Goal: Task Accomplishment & Management: Manage account settings

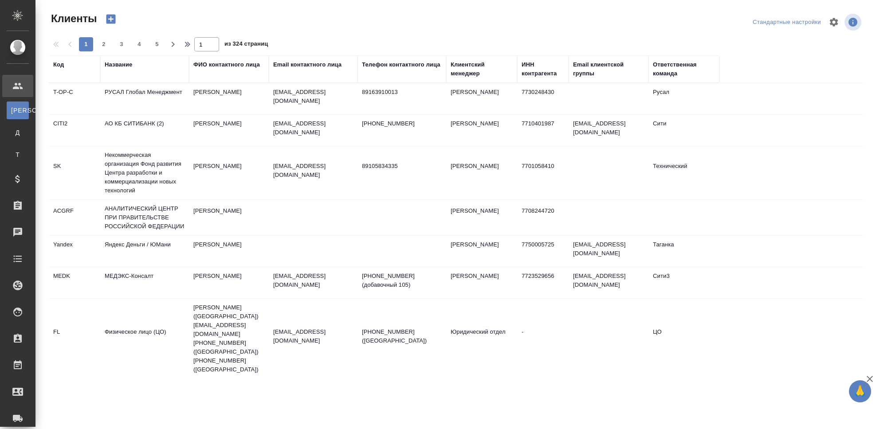
select select "RU"
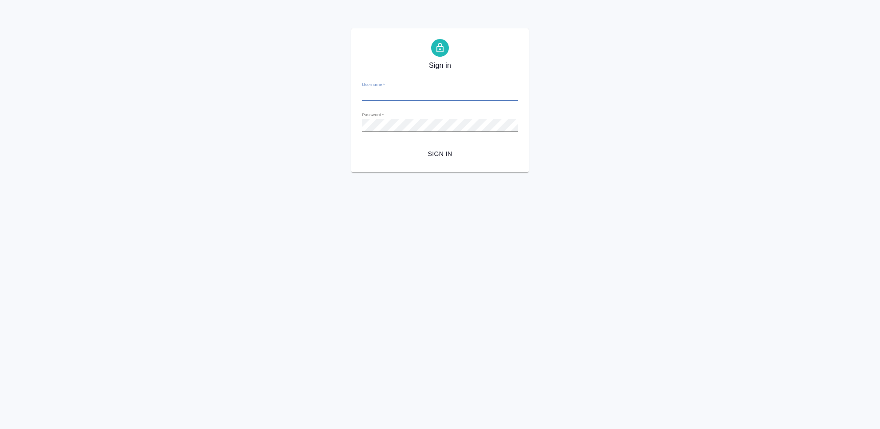
type input "[PERSON_NAME][EMAIL_ADDRESS][DOMAIN_NAME]"
click at [444, 159] on button "Sign in" at bounding box center [440, 154] width 156 height 16
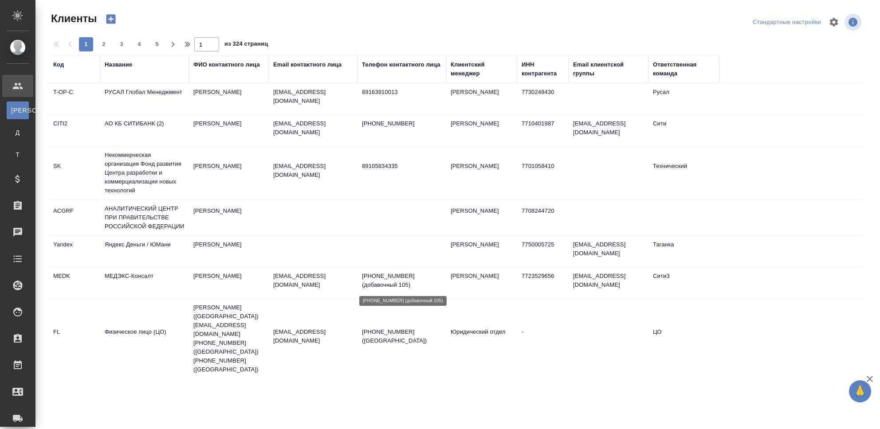
select select "RU"
click at [118, 66] on div "Название" at bounding box center [118, 64] width 27 height 9
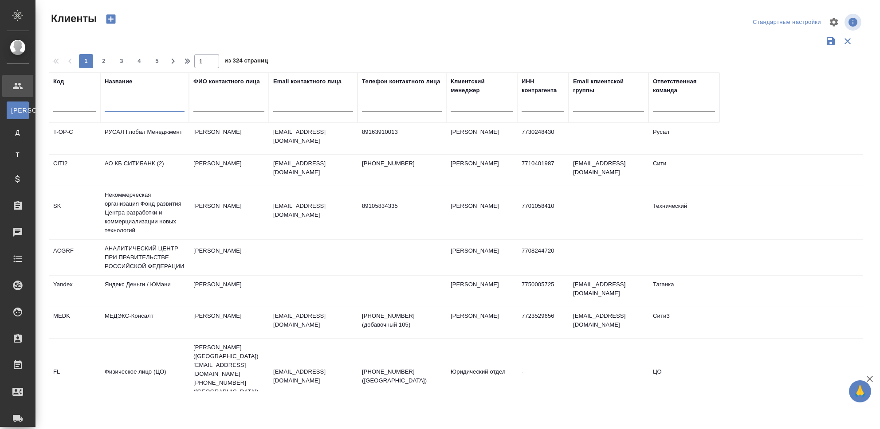
click at [128, 102] on input "text" at bounding box center [145, 106] width 80 height 11
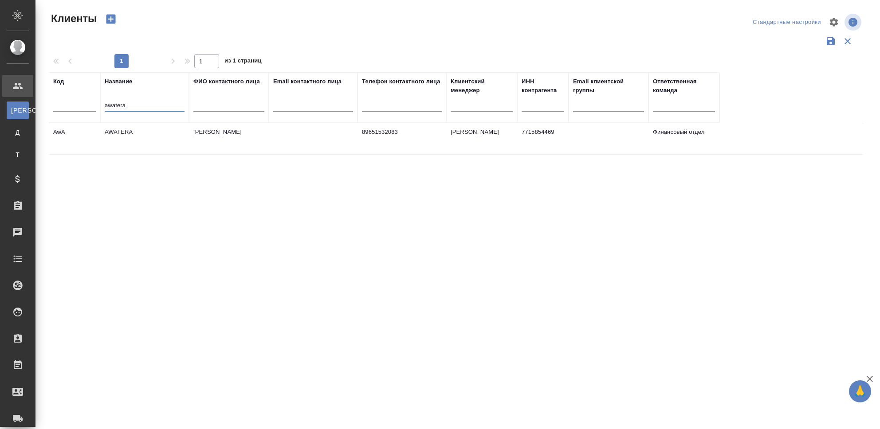
type input "awatera"
click at [118, 132] on td "AWATERA" at bounding box center [144, 138] width 89 height 31
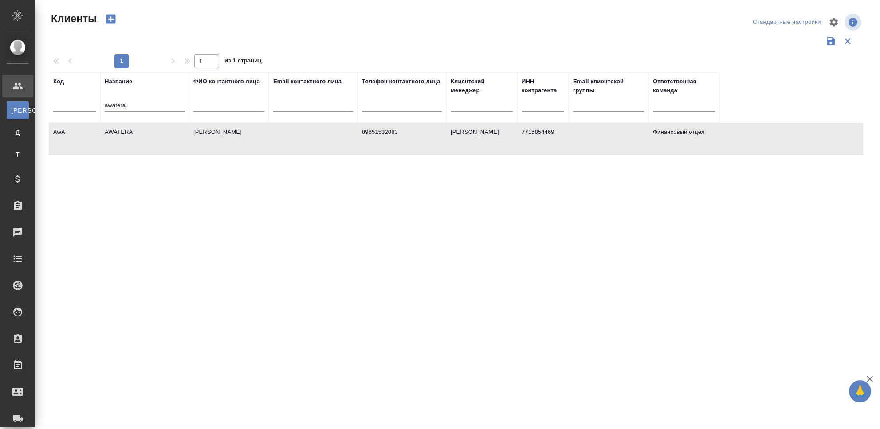
click at [118, 132] on td "AWATERA" at bounding box center [144, 138] width 89 height 31
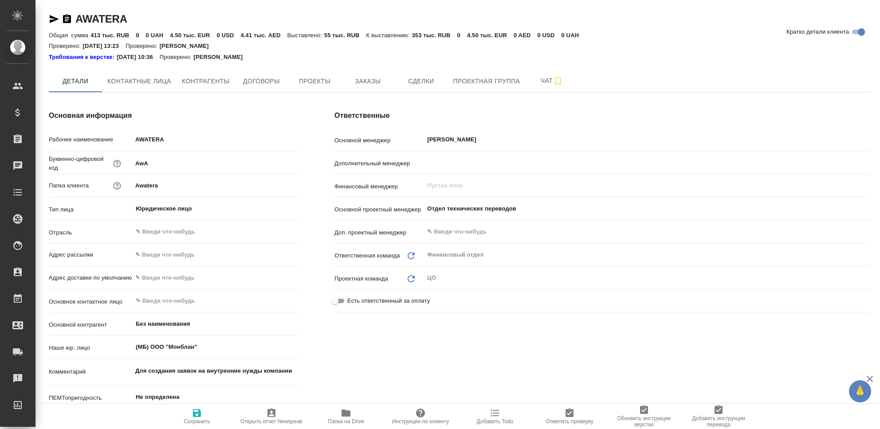
type textarea "x"
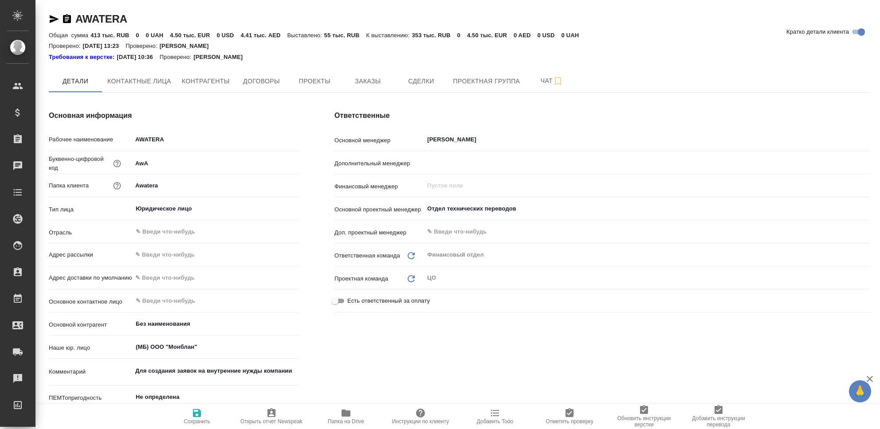
type textarea "x"
click at [365, 80] on span "Заказы" at bounding box center [367, 81] width 43 height 11
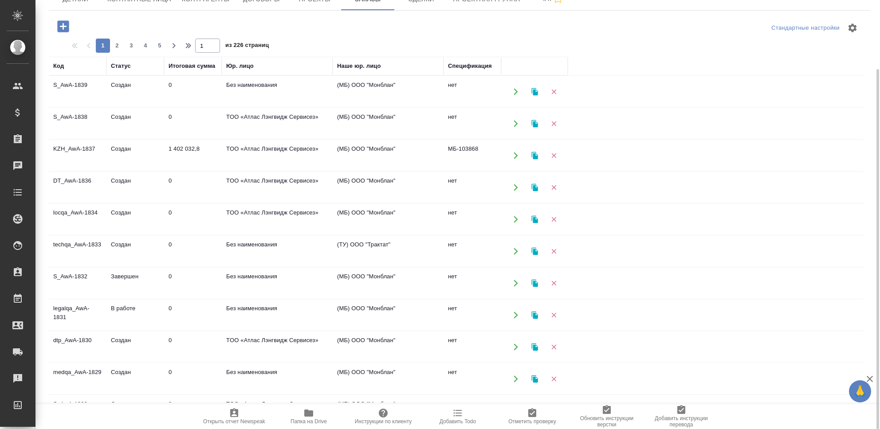
click at [83, 114] on td "S_AwA-1838" at bounding box center [78, 123] width 58 height 31
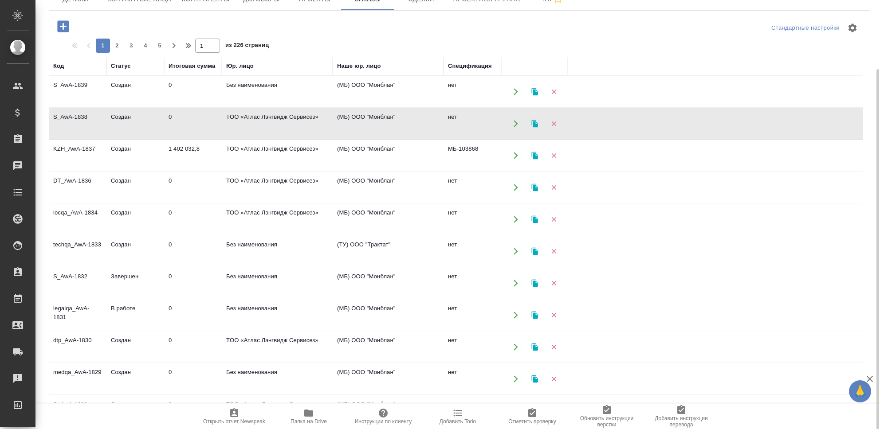
click at [83, 114] on td "S_AwA-1838" at bounding box center [78, 123] width 58 height 31
click at [77, 83] on td "S_AwA-1839" at bounding box center [78, 91] width 58 height 31
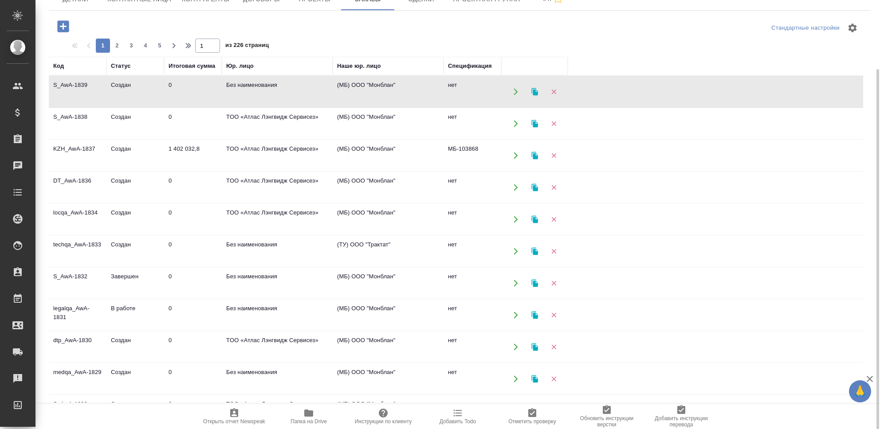
click at [77, 83] on td "S_AwA-1839" at bounding box center [78, 91] width 58 height 31
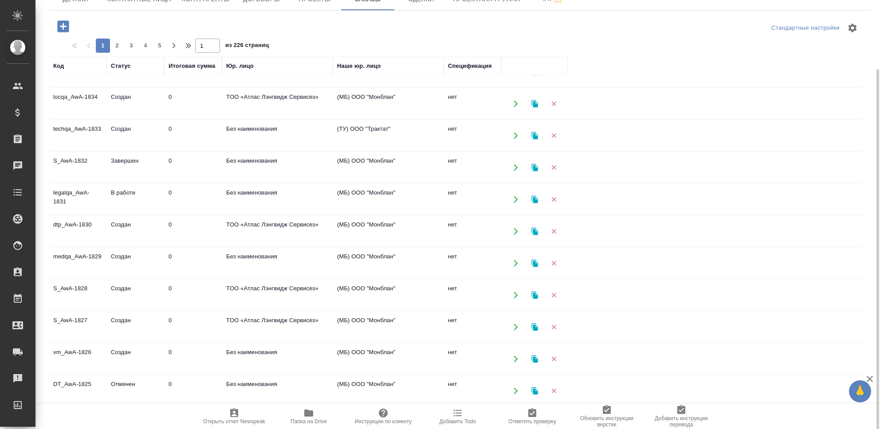
scroll to position [118, 0]
click at [73, 285] on td "S_AwA-1828" at bounding box center [78, 293] width 58 height 31
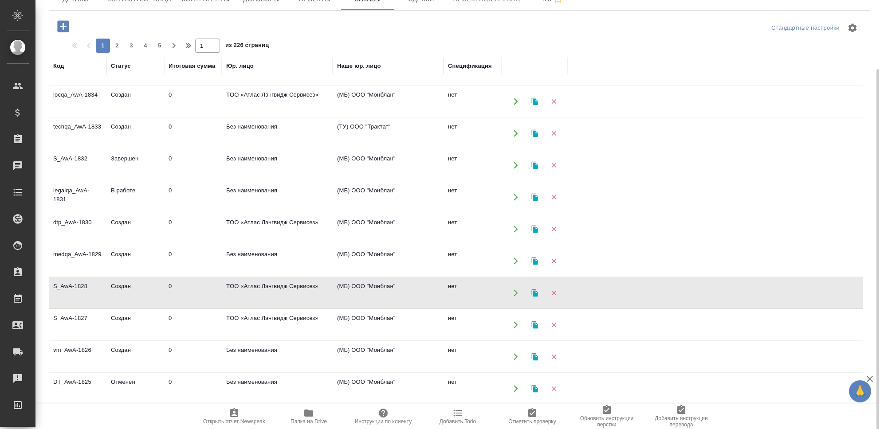
click at [73, 285] on td "S_AwA-1828" at bounding box center [78, 293] width 58 height 31
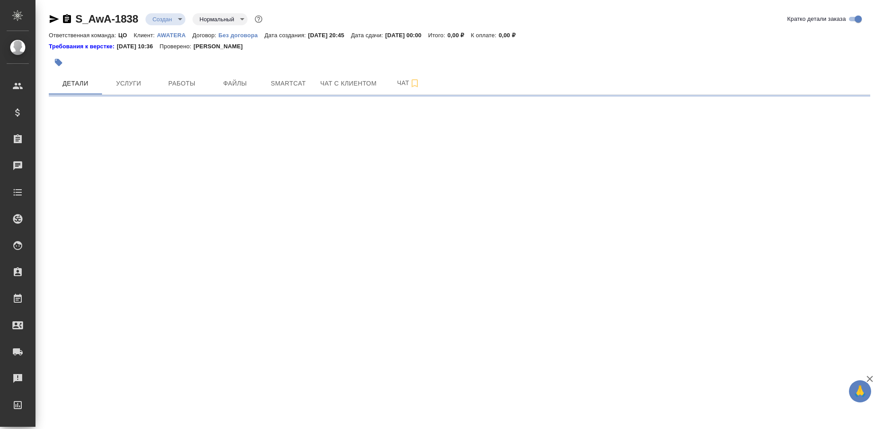
select select "RU"
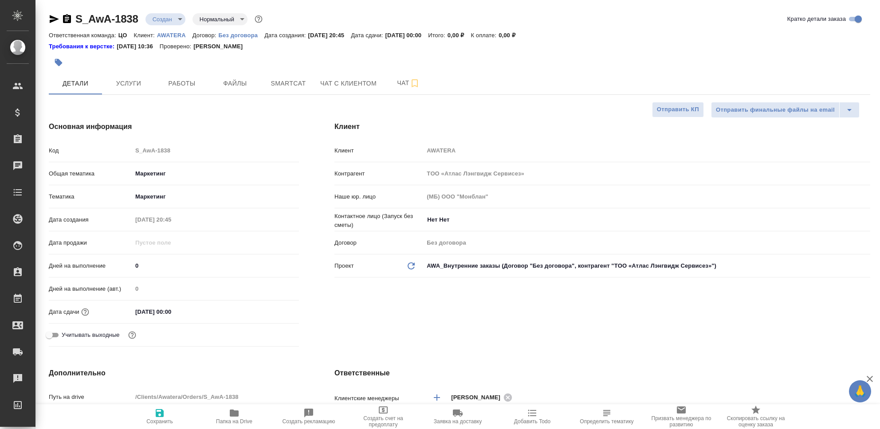
type textarea "x"
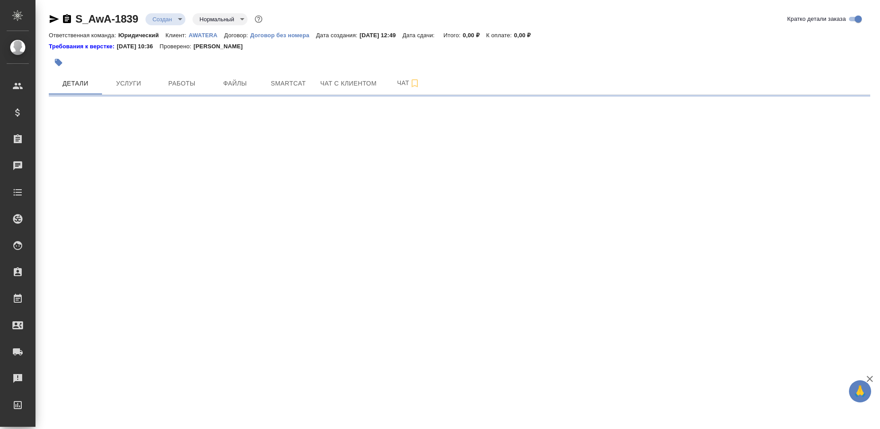
select select "RU"
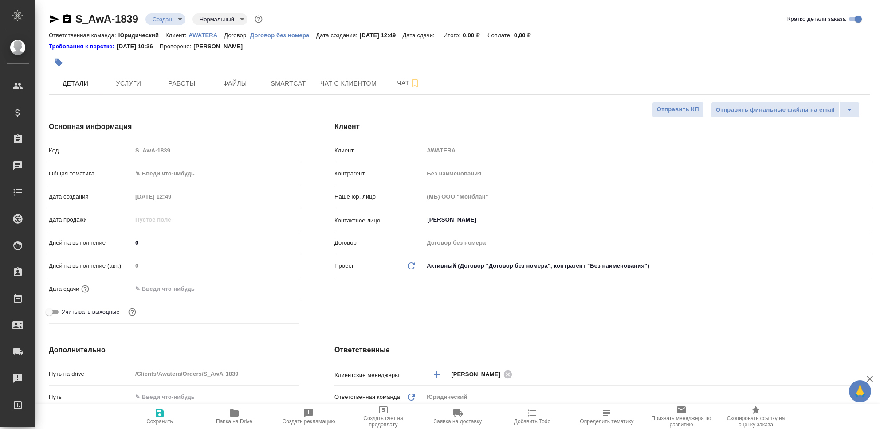
type textarea "x"
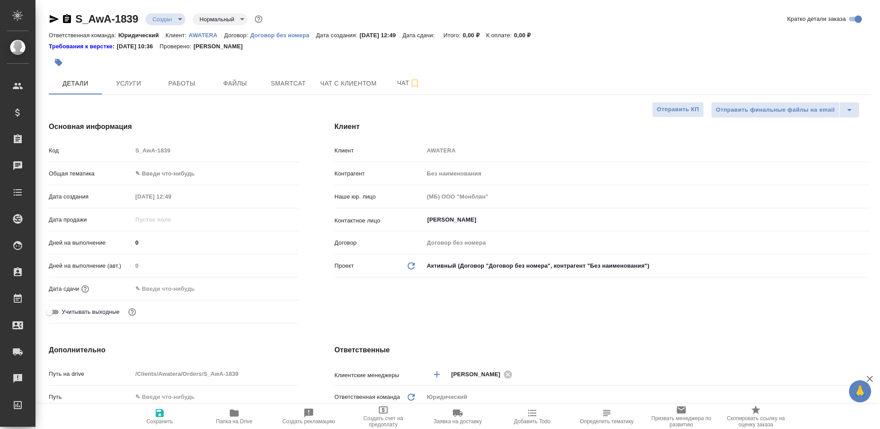
type textarea "x"
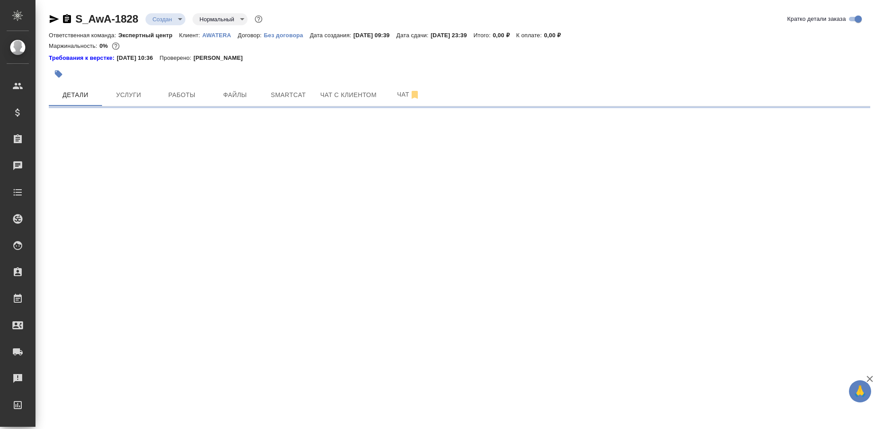
select select "RU"
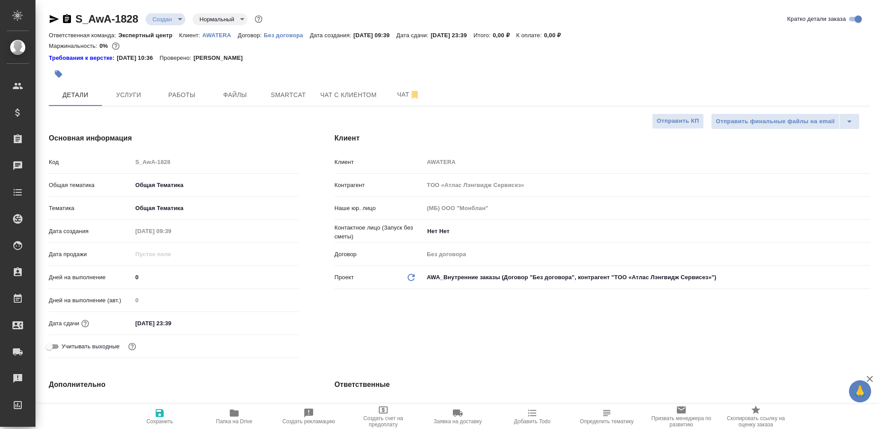
type textarea "x"
click at [186, 94] on span "Работы" at bounding box center [182, 95] width 43 height 11
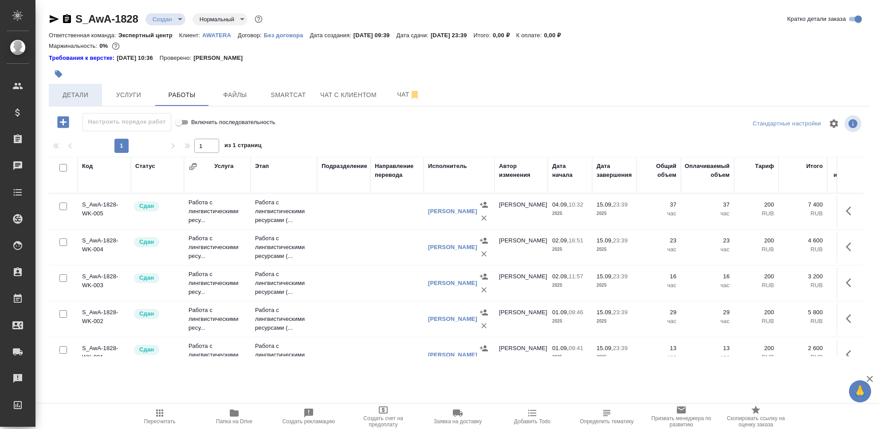
click at [79, 91] on span "Детали" at bounding box center [75, 95] width 43 height 11
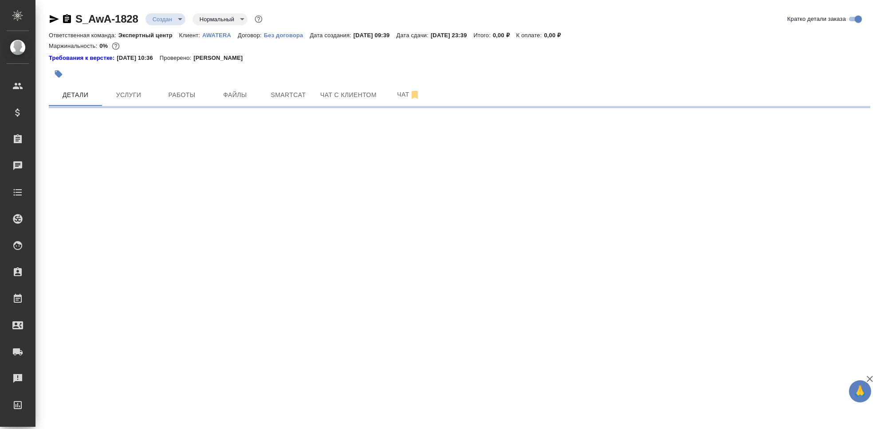
click at [175, 18] on body "🙏 .cls-1 fill:#fff; AWATERA Seleznev Maksim Клиенты Спецификации Заказы 0 Чаты …" at bounding box center [440, 214] width 880 height 429
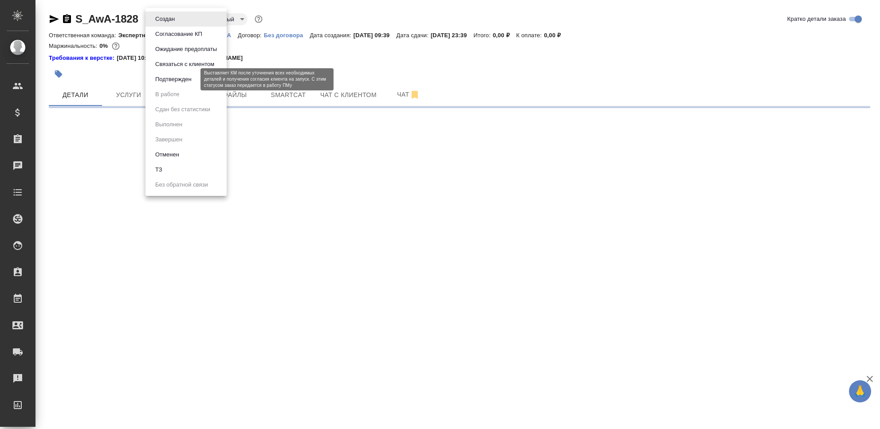
click at [186, 79] on button "Подтвержден" at bounding box center [174, 80] width 42 height 10
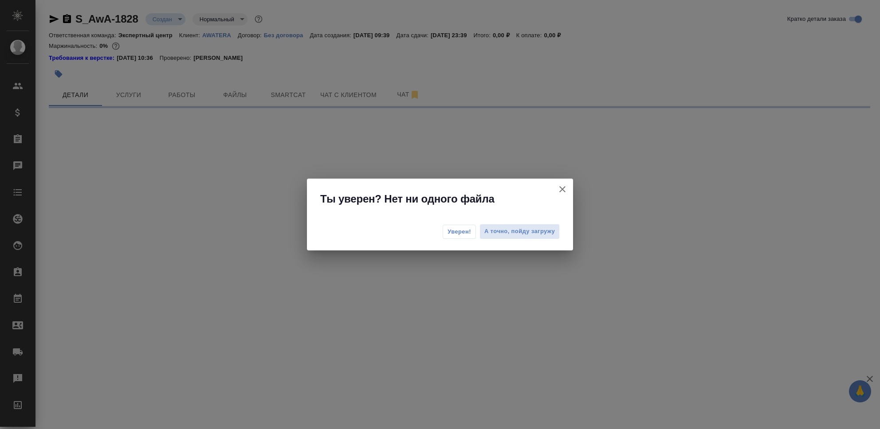
click at [462, 231] on span "Уверен!" at bounding box center [460, 232] width 24 height 9
select select "RU"
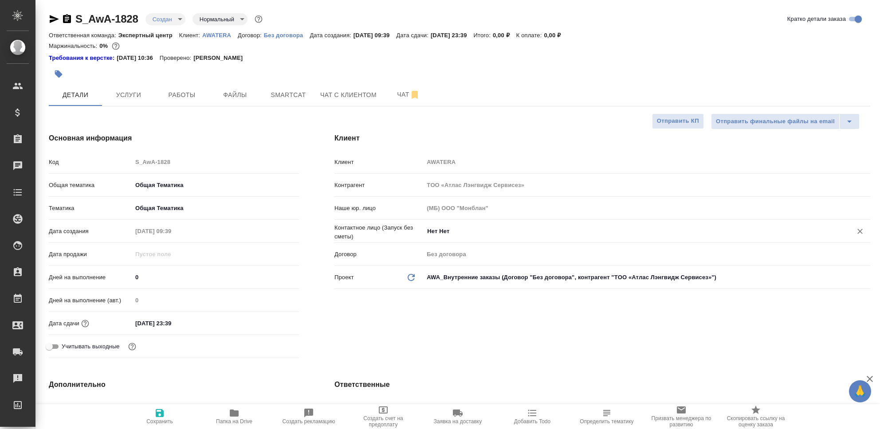
type textarea "x"
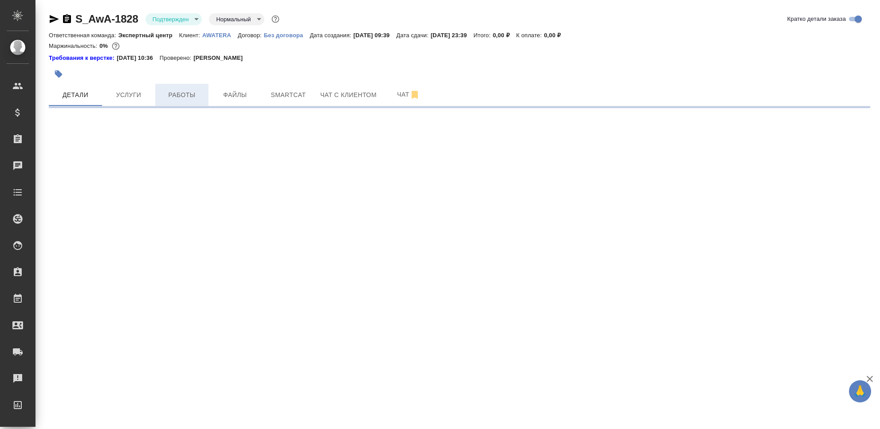
click at [177, 93] on span "Работы" at bounding box center [182, 95] width 43 height 11
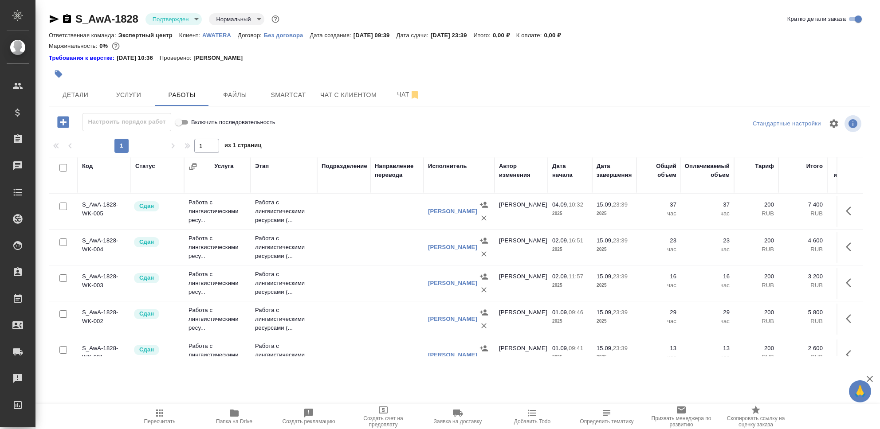
click at [65, 122] on icon "button" at bounding box center [63, 122] width 16 height 16
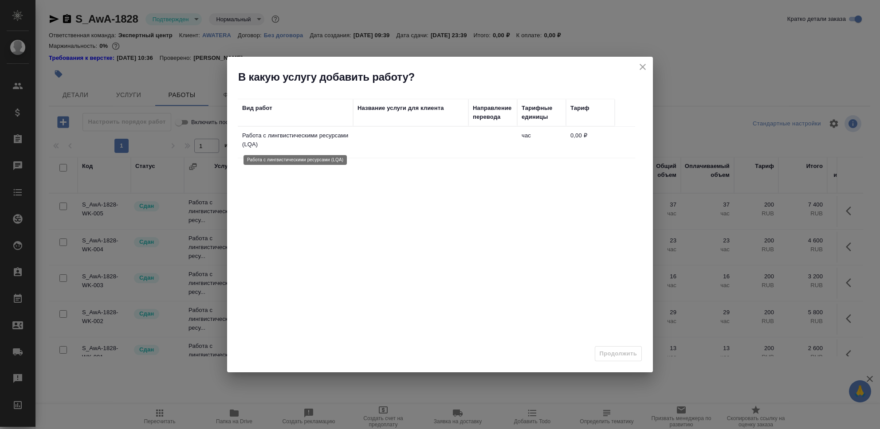
click at [299, 143] on p "Работа с лингвистическими ресурсами (LQA)" at bounding box center [295, 140] width 106 height 18
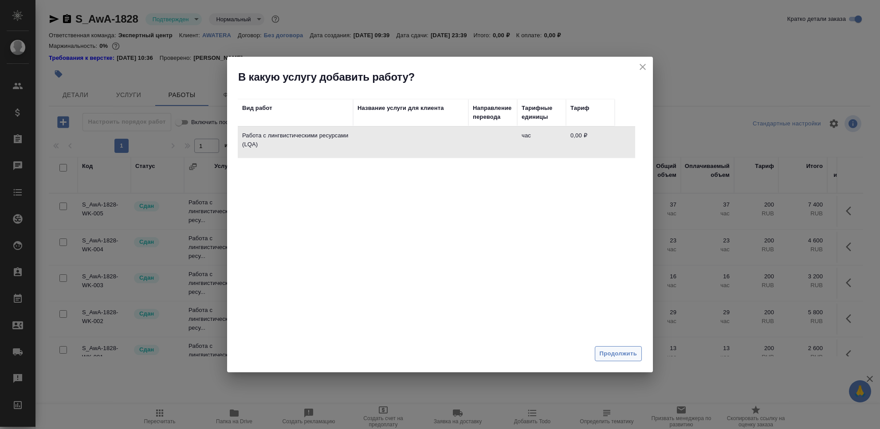
click at [620, 355] on span "Продолжить" at bounding box center [618, 354] width 37 height 10
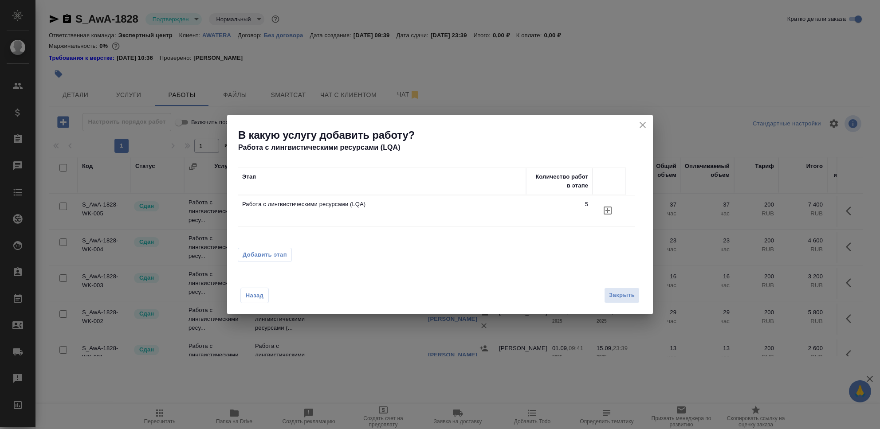
click at [605, 209] on icon "button" at bounding box center [607, 210] width 11 height 11
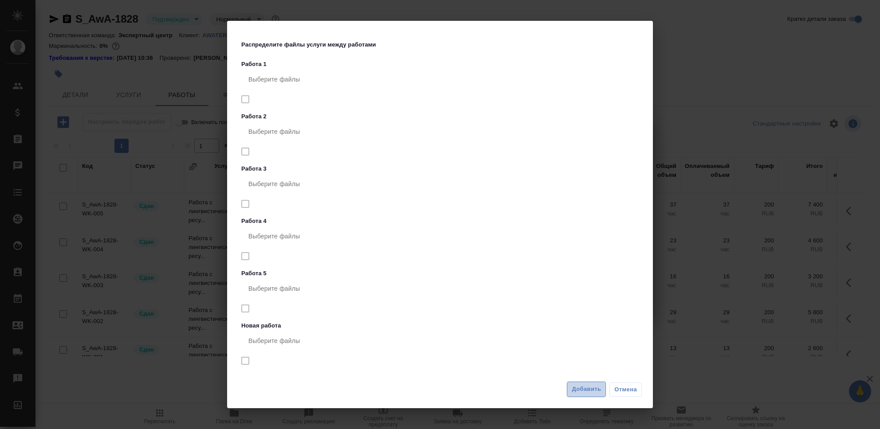
click at [587, 389] on span "Добавить" at bounding box center [586, 390] width 29 height 10
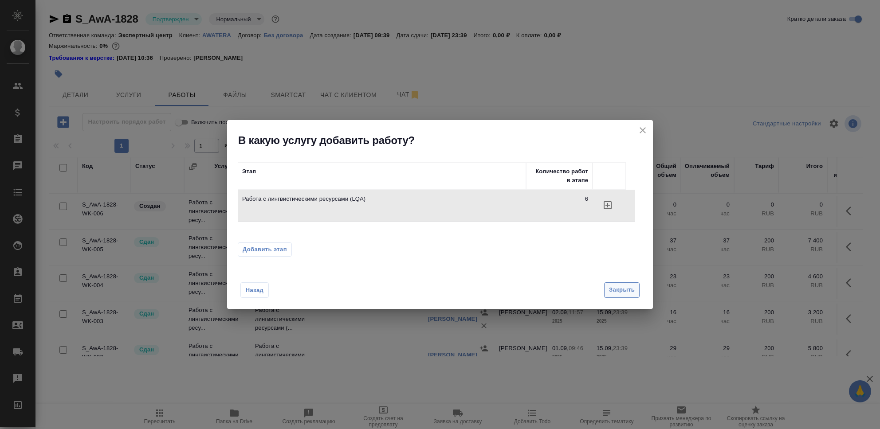
click at [623, 290] on span "Закрыть" at bounding box center [622, 290] width 26 height 10
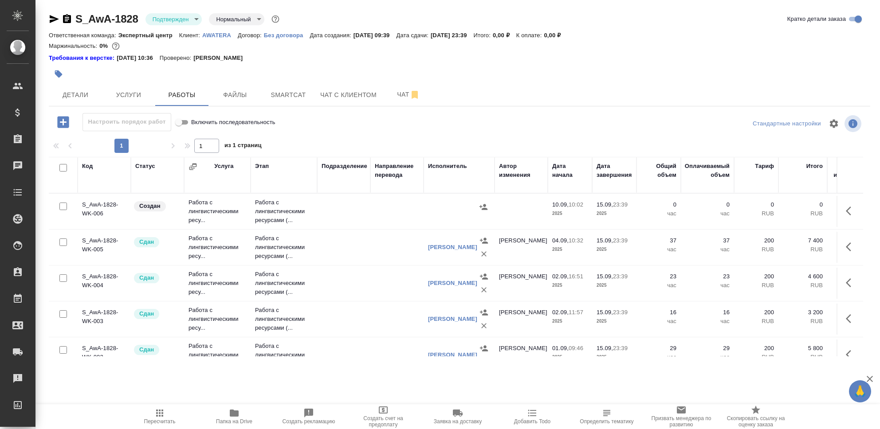
click at [115, 212] on td "S_AwA-1828-WK-006" at bounding box center [104, 211] width 53 height 31
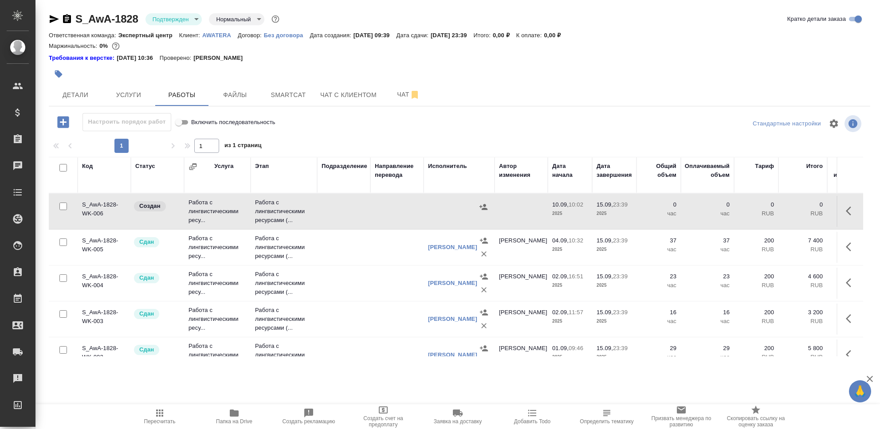
click at [115, 212] on td "S_AwA-1828-WK-006" at bounding box center [104, 211] width 53 height 31
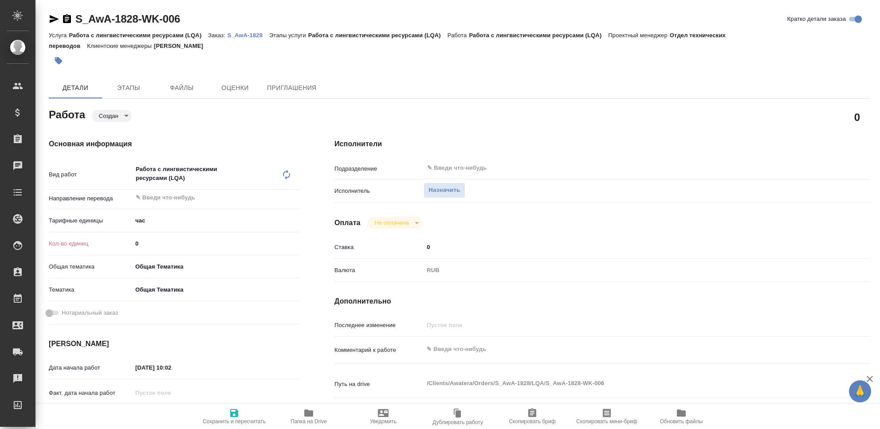
type textarea "x"
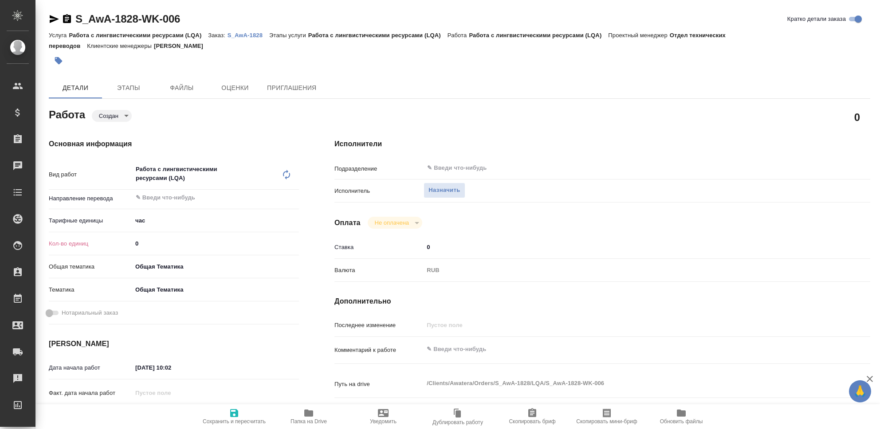
type textarea "x"
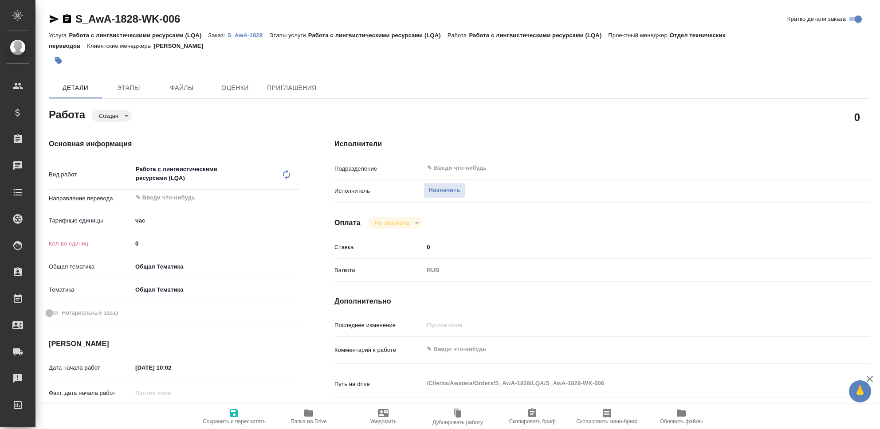
type textarea "x"
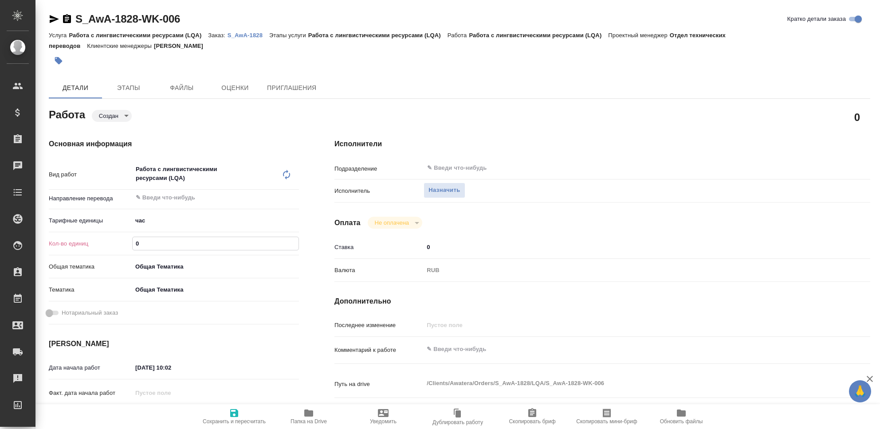
click at [163, 243] on input "0" at bounding box center [216, 243] width 166 height 13
type textarea "x"
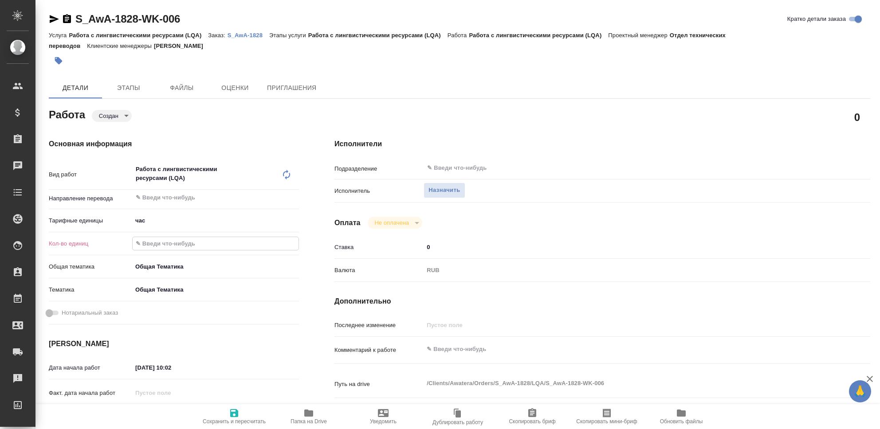
type textarea "x"
type input "5"
type textarea "x"
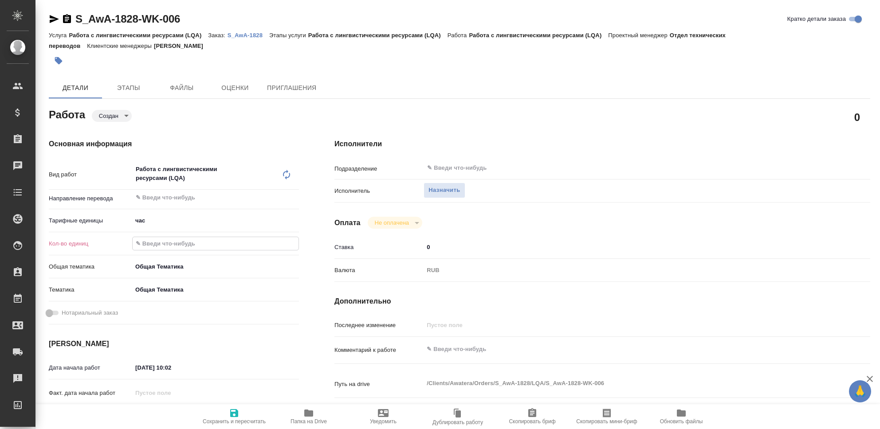
type textarea "x"
type input "57"
type textarea "x"
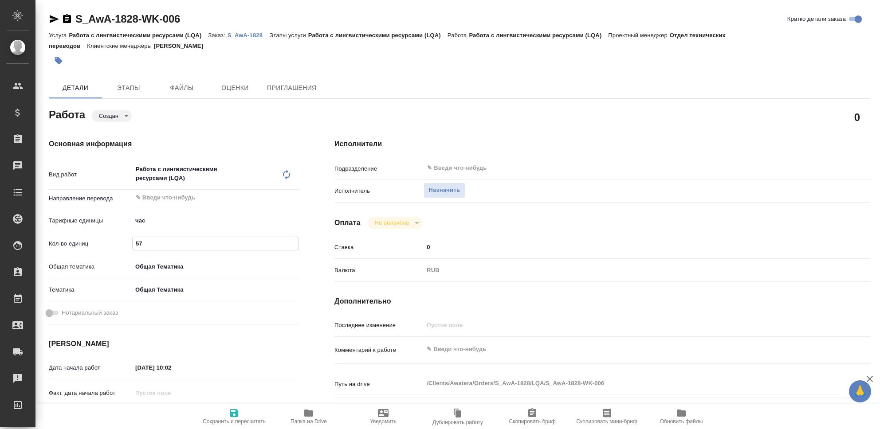
type textarea "x"
type input "57"
type textarea "x"
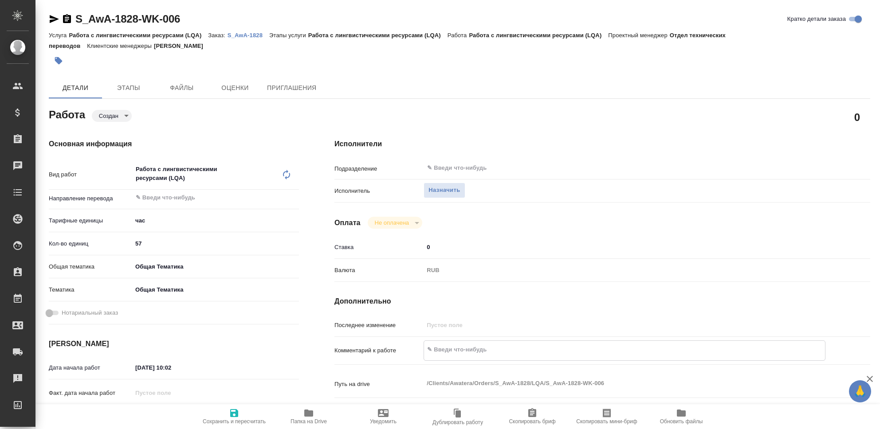
click at [463, 351] on textarea at bounding box center [624, 349] width 401 height 15
type textarea "x"
type textarea """
type textarea "x"
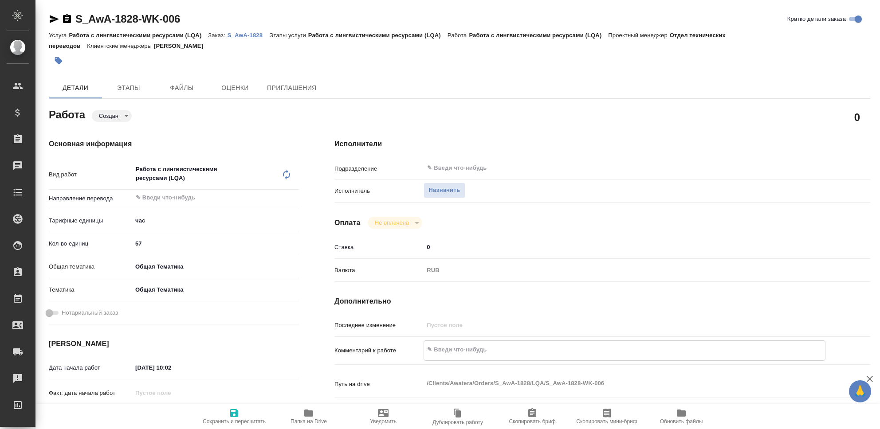
type textarea "x"
type textarea ""k"
type textarea "x"
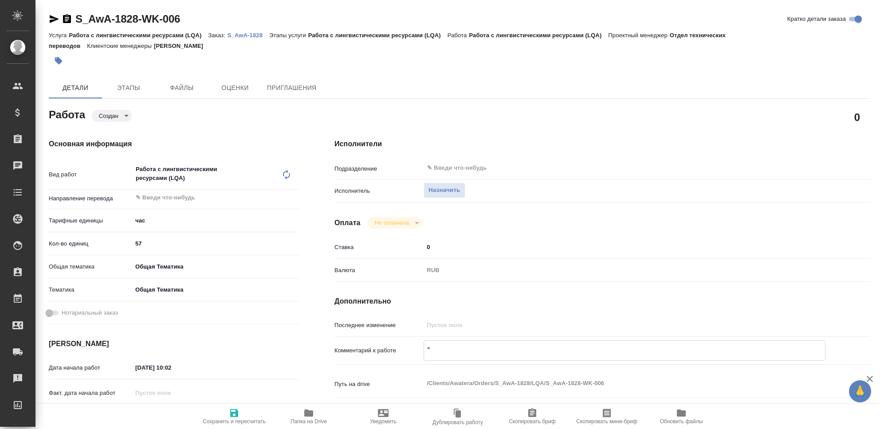
type textarea "x"
type textarea ""kf"
type textarea "x"
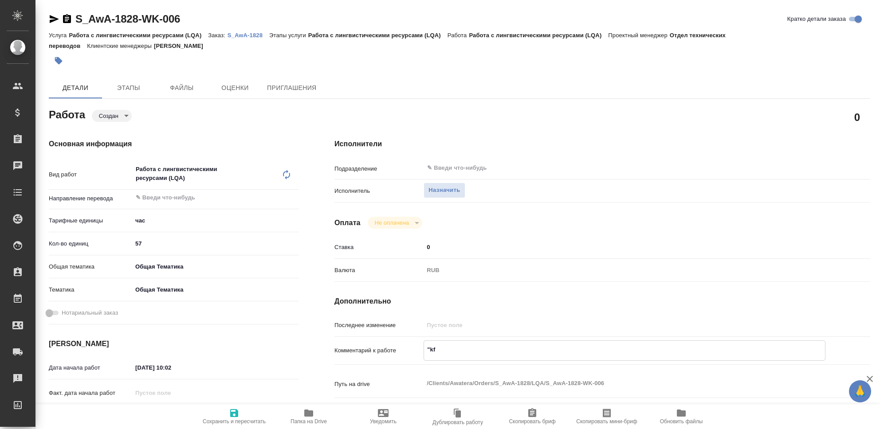
type textarea "x"
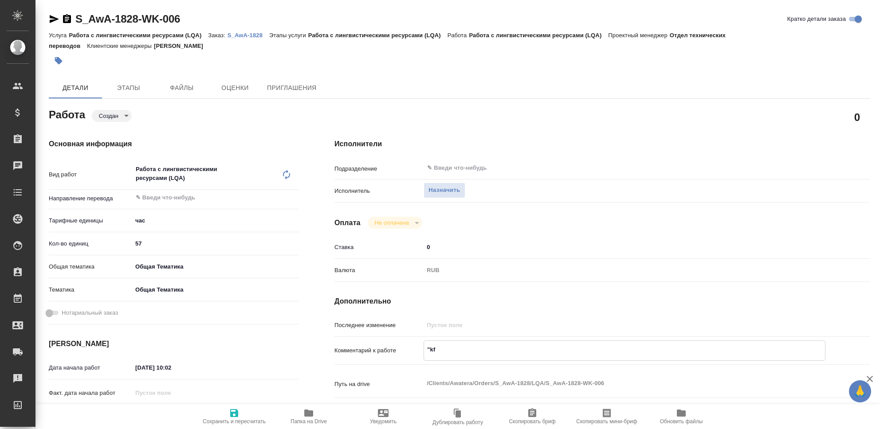
type textarea ""k"
type textarea "x"
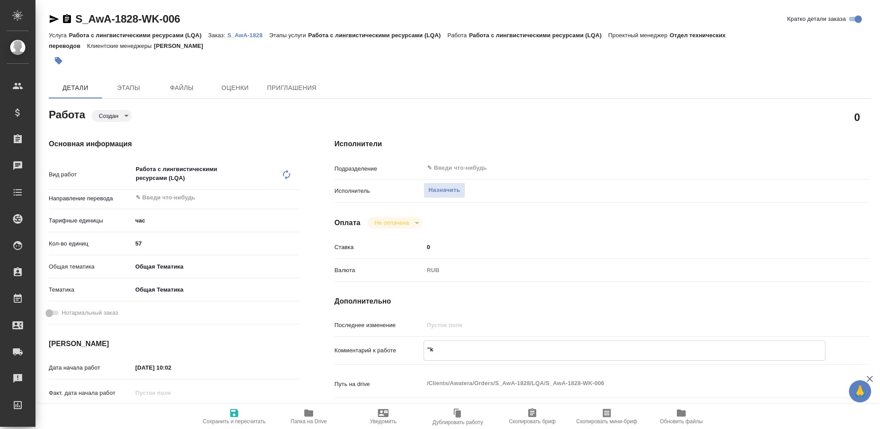
type textarea """
type textarea "x"
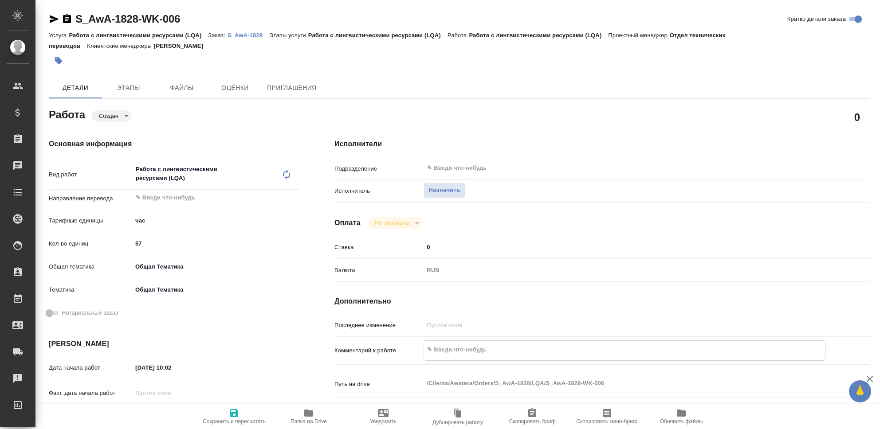
type textarea "x"
type textarea "Э"
type textarea "x"
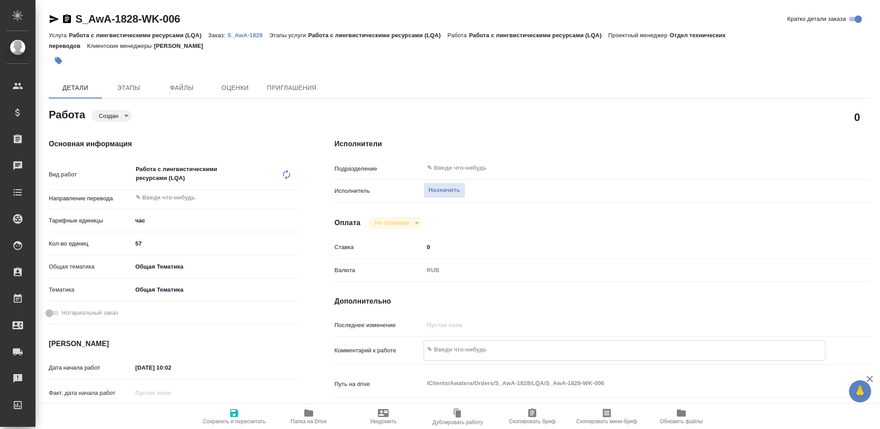
type textarea "x"
type textarea "Эл"
type textarea "x"
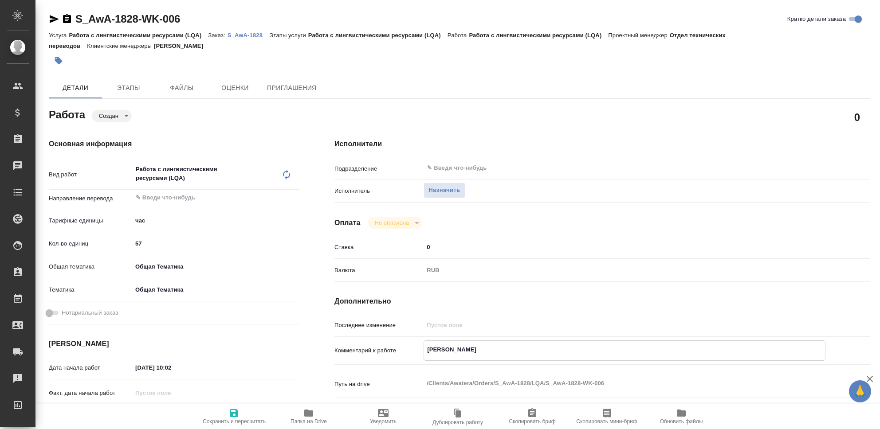
type textarea "x"
type textarea "Эла"
type textarea "x"
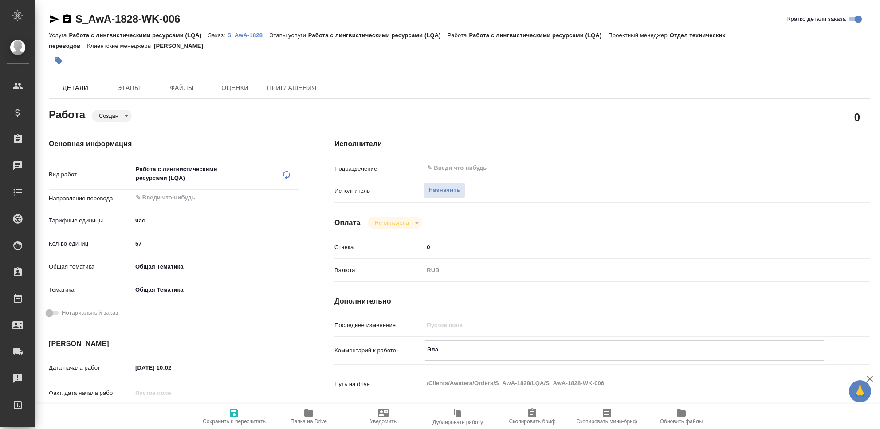
type textarea "x"
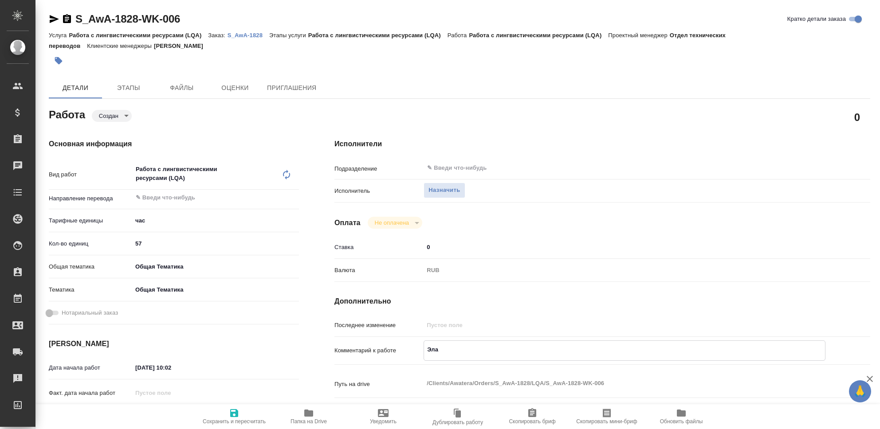
type textarea "Элай"
type textarea "x"
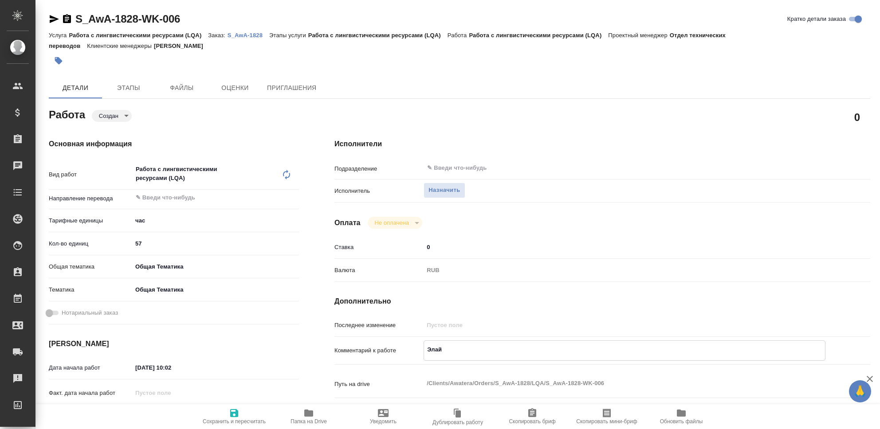
type textarea "x"
type textarea "Элайн"
type textarea "x"
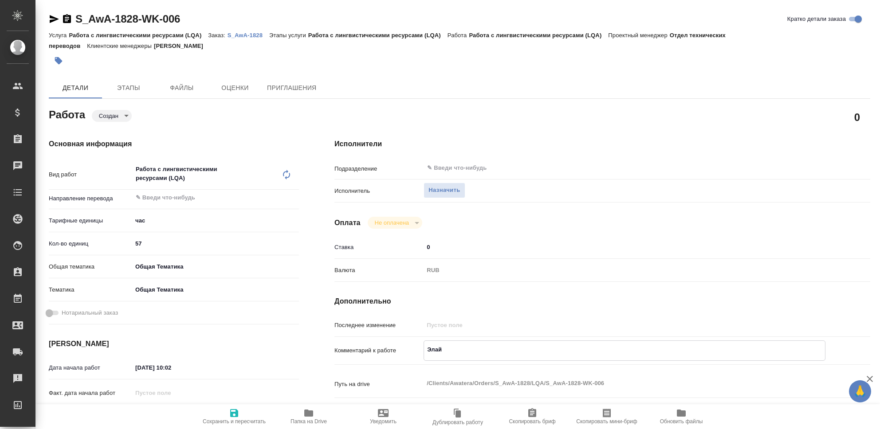
type textarea "x"
type textarea "Элайнм"
type textarea "x"
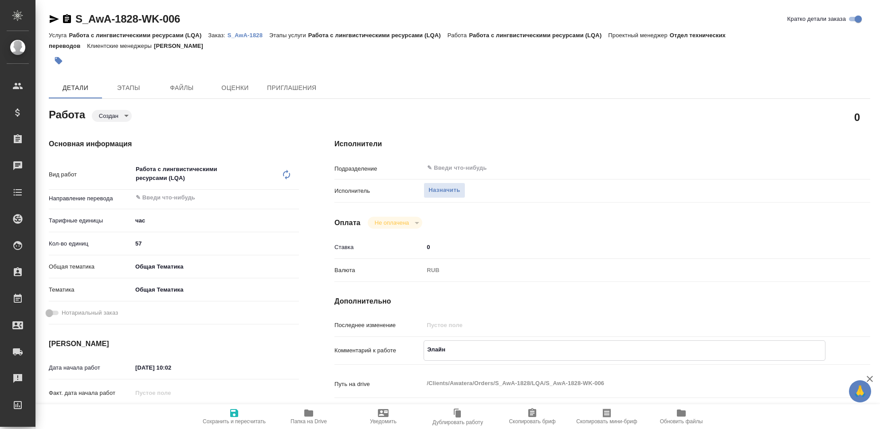
type textarea "x"
type textarea "Элайнме"
type textarea "x"
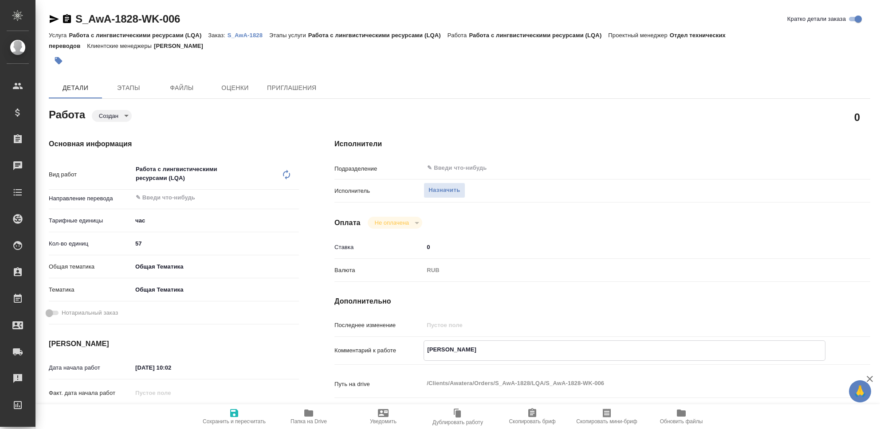
type textarea "x"
type textarea "Элайнмен"
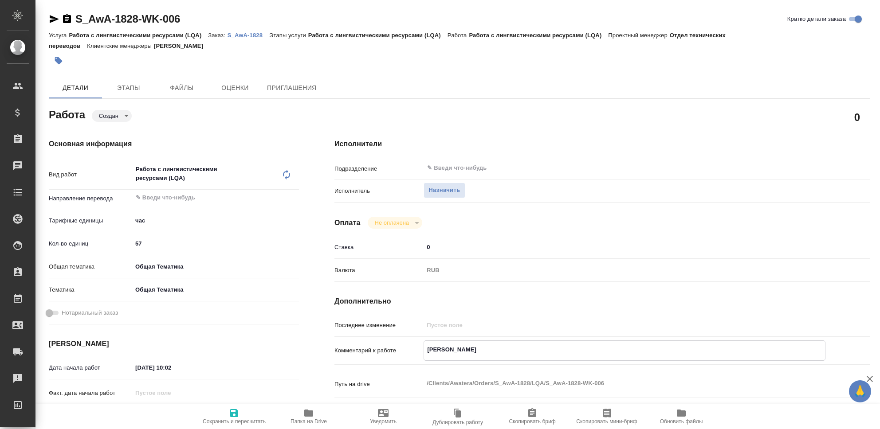
type textarea "x"
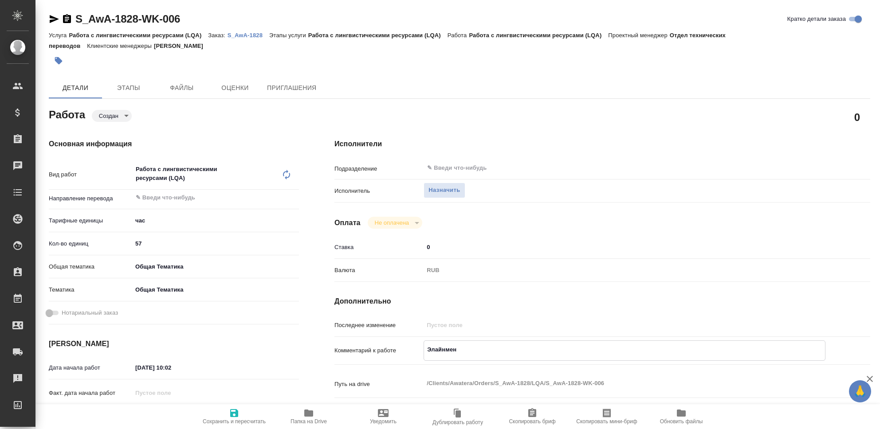
type textarea "Элайнмент"
type textarea "x"
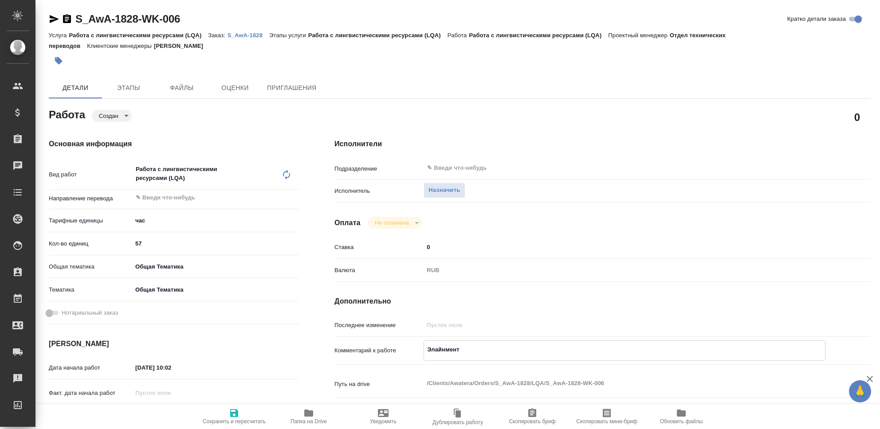
type textarea "x"
type textarea "Элайнмент,"
type textarea "x"
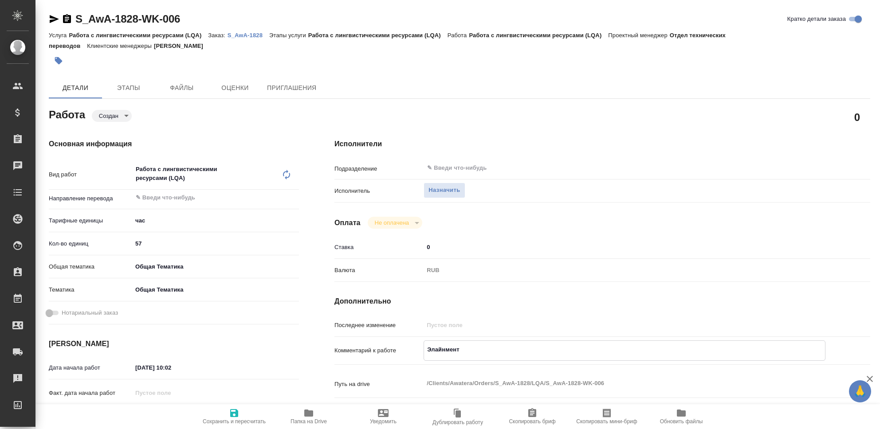
type textarea "x"
type textarea "Элайнмент,"
type textarea "x"
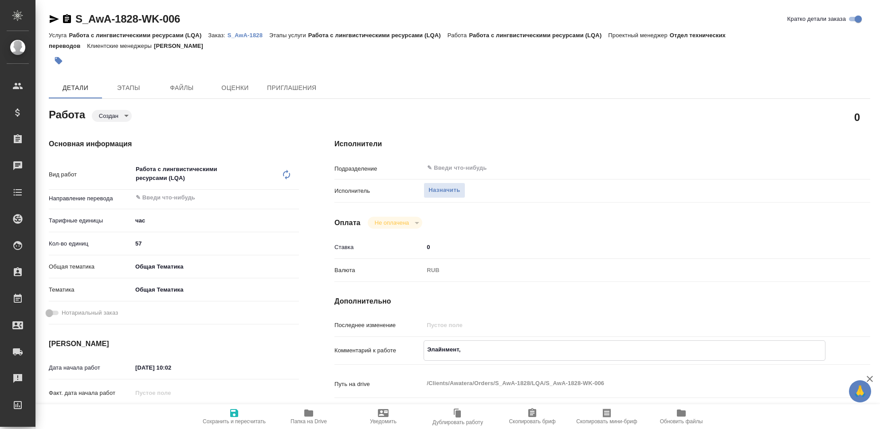
type textarea "x"
type textarea "Элайнмент, р"
type textarea "x"
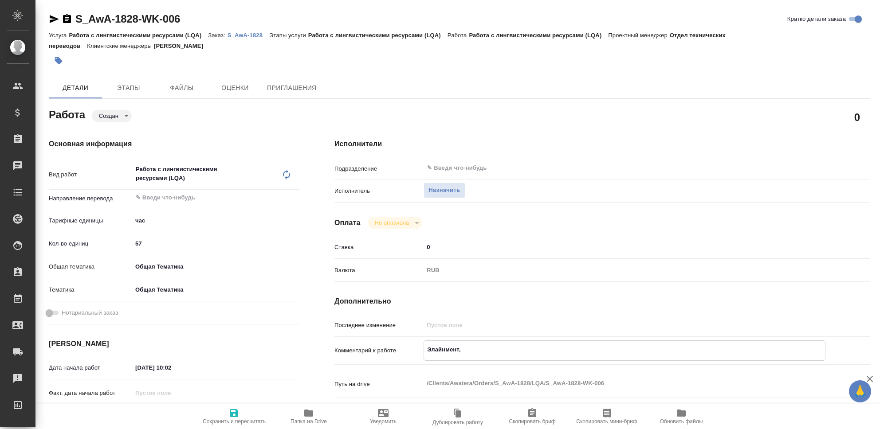
type textarea "x"
type textarea "Элайнмент, ру"
type textarea "x"
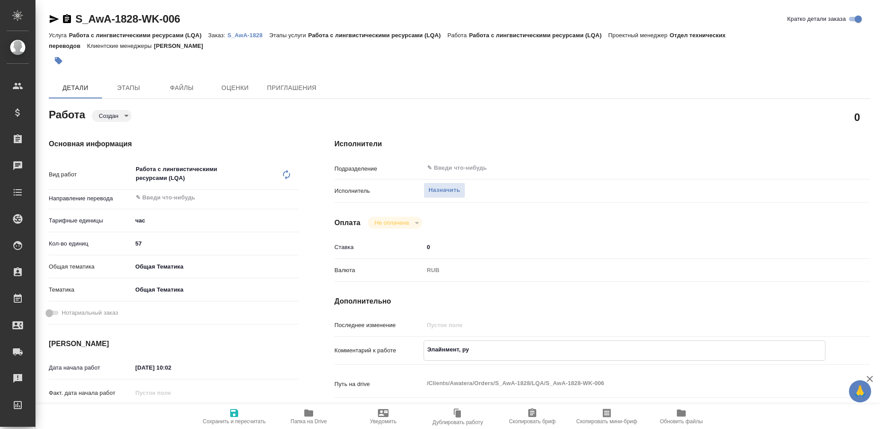
type textarea "x"
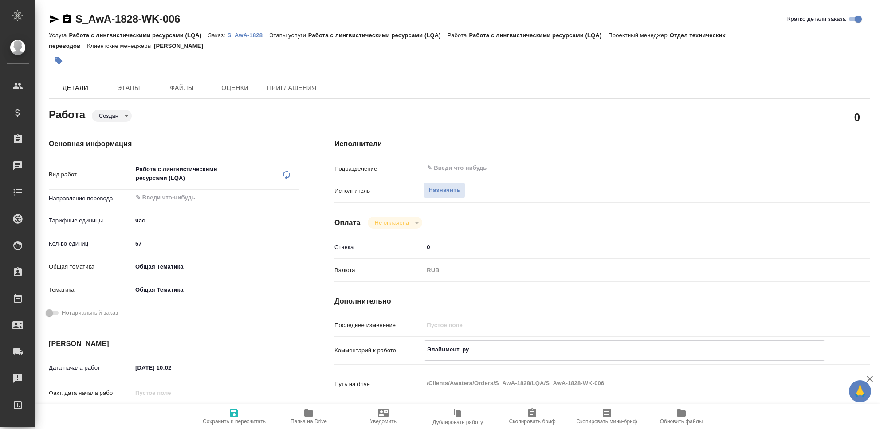
type textarea "Элайнмент, рус"
type textarea "x"
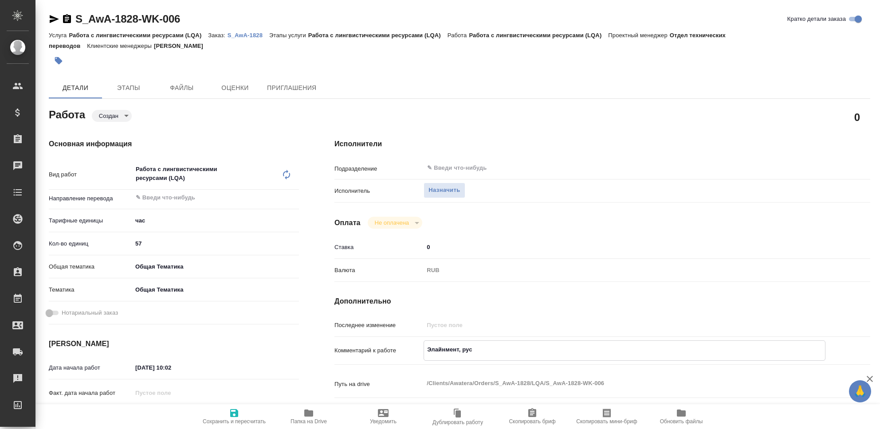
type textarea "x"
type textarea "Элайнмент, рус-"
type textarea "x"
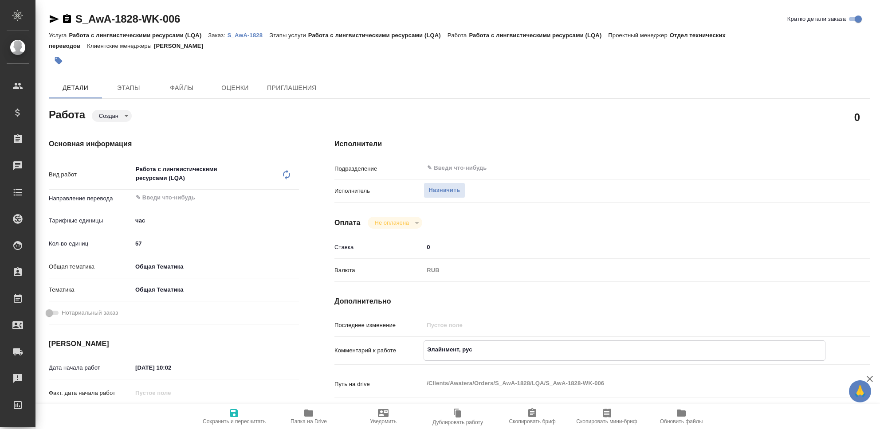
type textarea "x"
type textarea "Элайнмент, рус-к"
type textarea "x"
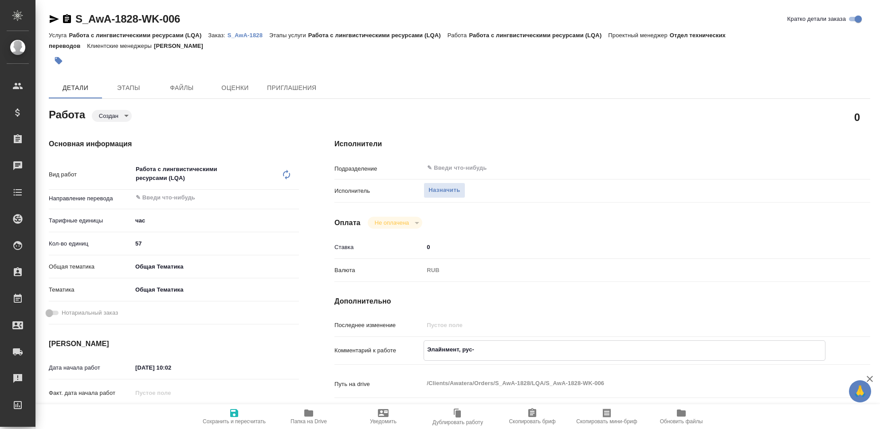
type textarea "x"
type textarea "Элайнмент, рус-ка"
type textarea "x"
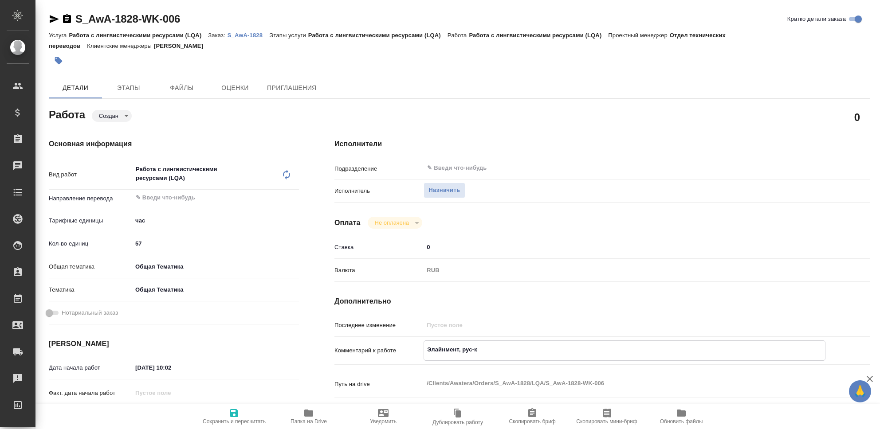
type textarea "x"
type textarea "Элайнмент, рус-ка-"
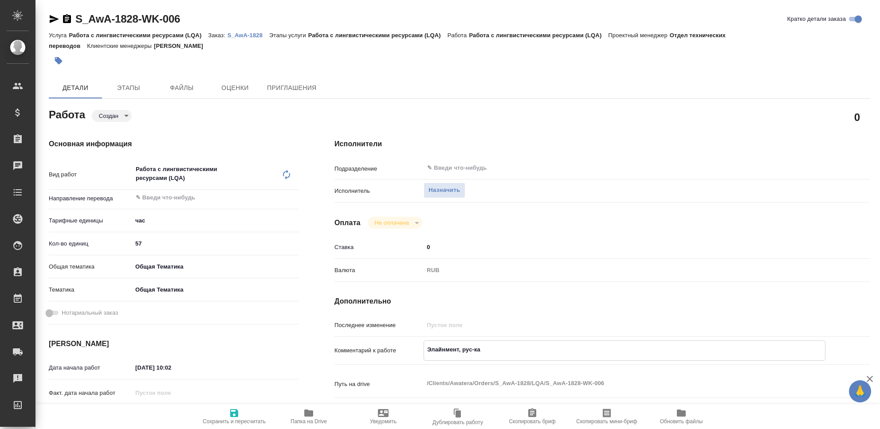
type textarea "x"
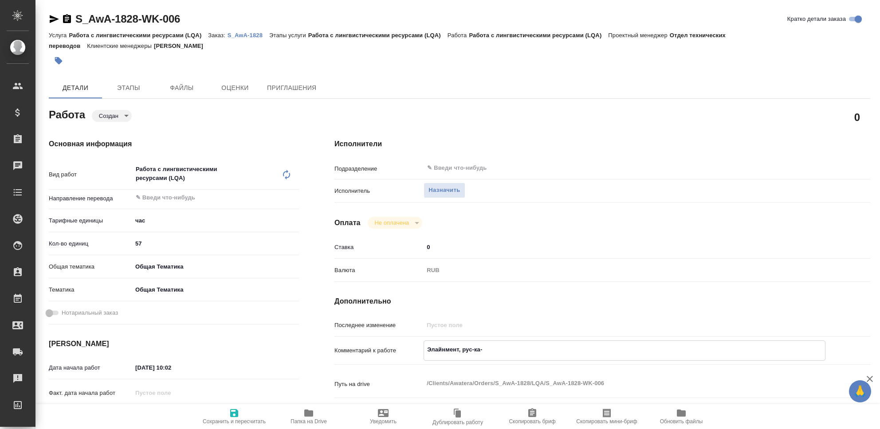
type textarea "Элайнмент, рус-ка"
type textarea "x"
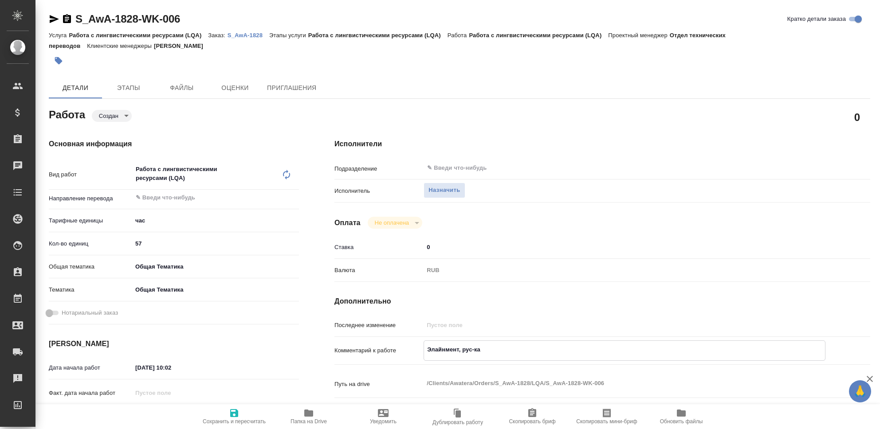
type textarea "x"
type textarea "Элайнмент, рус-каз"
type textarea "x"
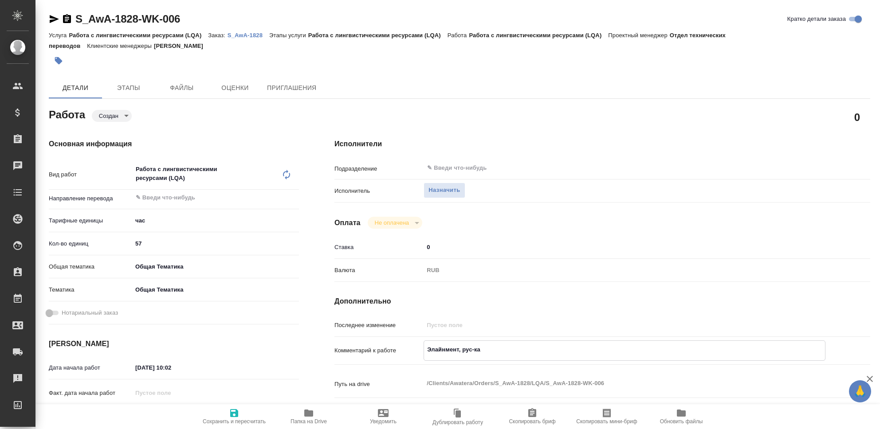
type textarea "x"
type textarea "Элайнмент, рус-каз,"
type textarea "x"
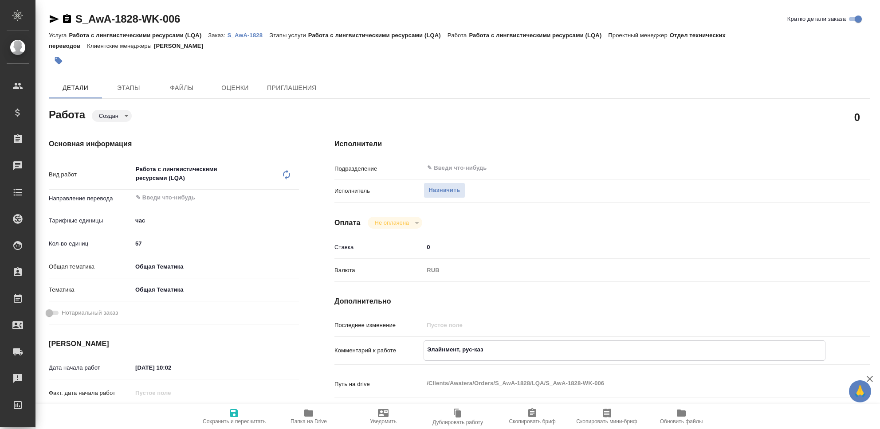
type textarea "x"
type textarea "Элайнмент, рус-каз,"
type textarea "x"
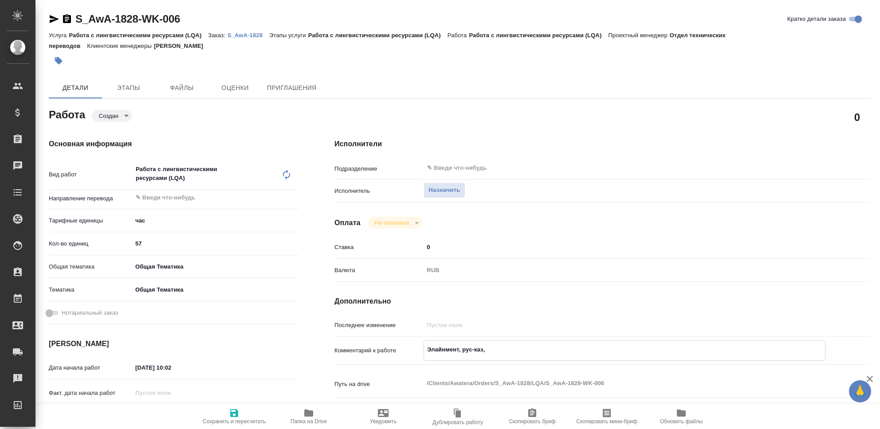
type textarea "x"
type textarea "Элайнмент, рус-каз, J"
type textarea "x"
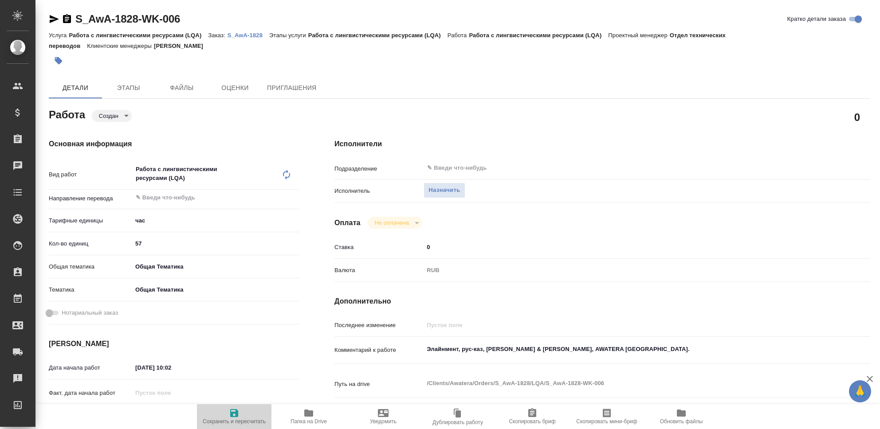
click at [237, 415] on icon "button" at bounding box center [234, 413] width 8 height 8
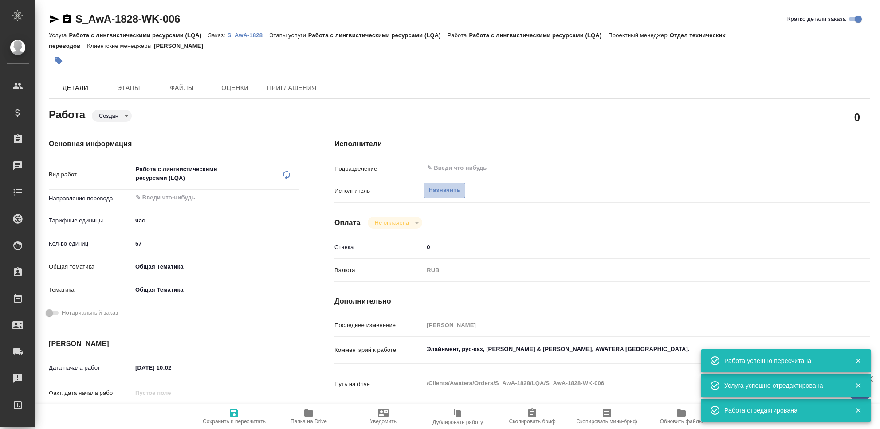
click at [452, 192] on span "Назначить" at bounding box center [443, 190] width 31 height 10
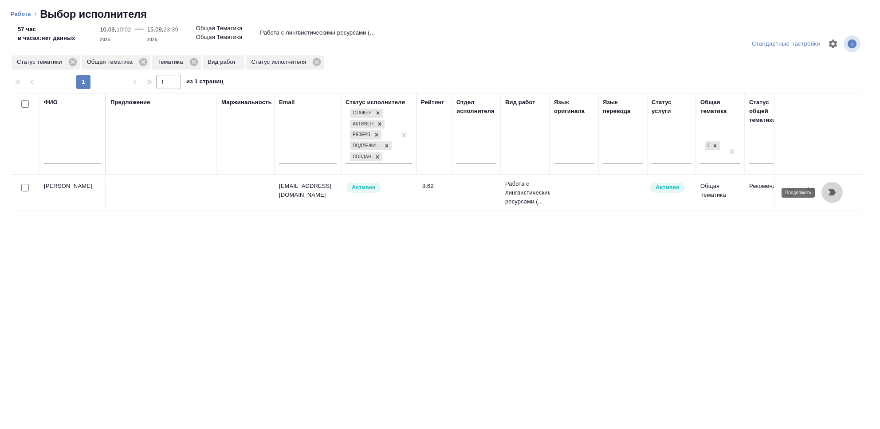
click at [833, 192] on icon "button" at bounding box center [833, 192] width 8 height 6
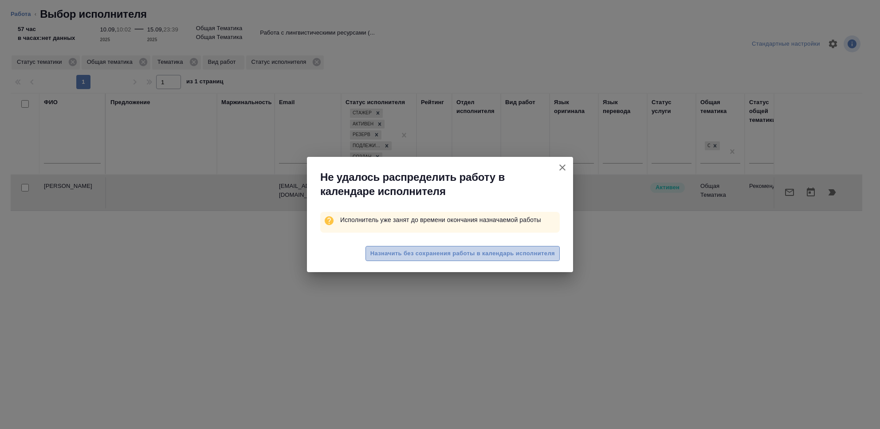
click at [438, 256] on span "Назначить без сохранения работы в календарь исполнителя" at bounding box center [462, 254] width 185 height 10
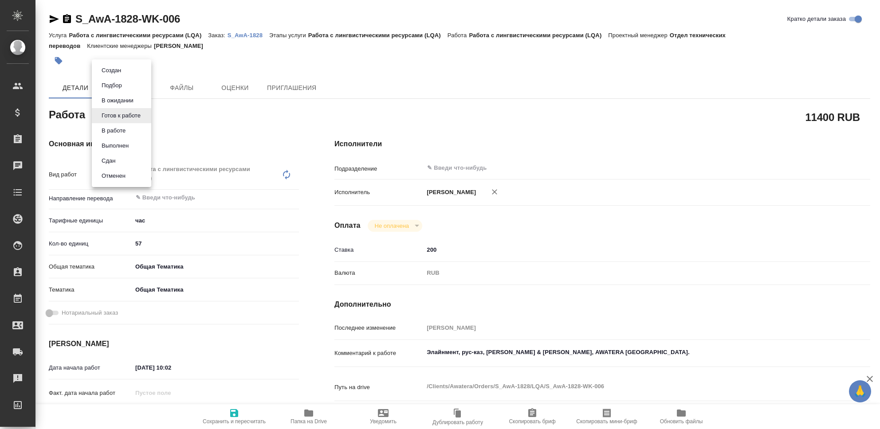
click at [140, 118] on body "🙏 .cls-1 fill:#fff; AWATERA [PERSON_NAME] Клиенты Спецификации Заказы 0 Чаты To…" at bounding box center [440, 214] width 880 height 429
click at [128, 157] on li "Сдан" at bounding box center [121, 160] width 59 height 15
type textarea "x"
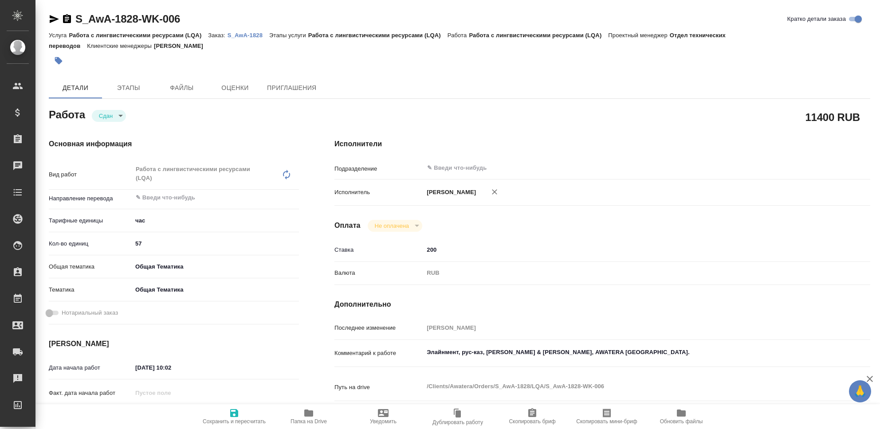
type textarea "x"
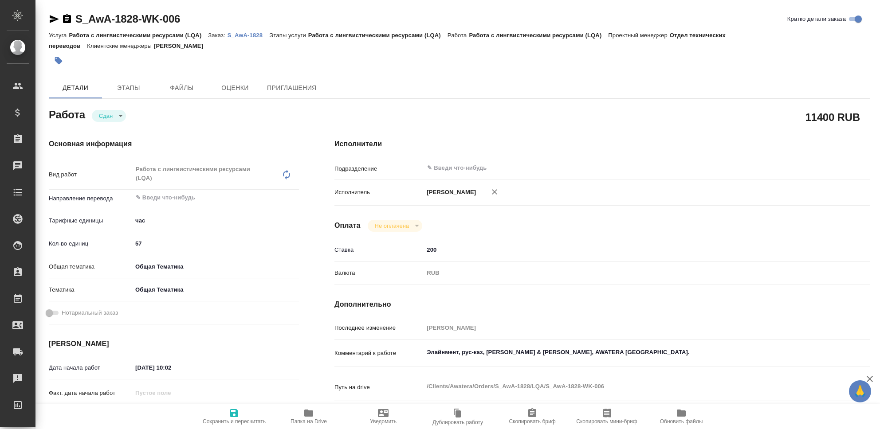
type textarea "x"
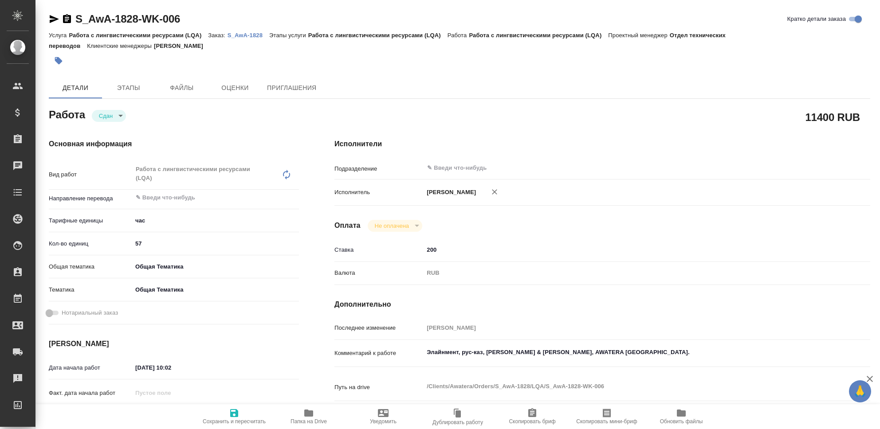
type textarea "x"
click at [232, 413] on icon "button" at bounding box center [234, 413] width 8 height 8
type textarea "x"
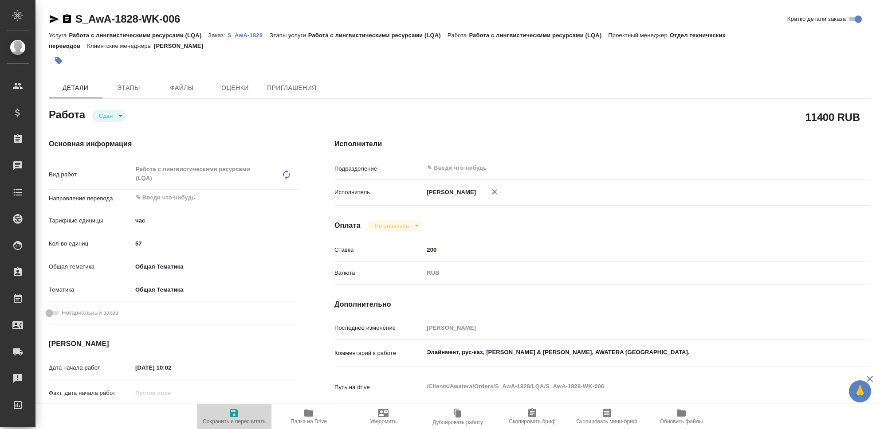
type textarea "x"
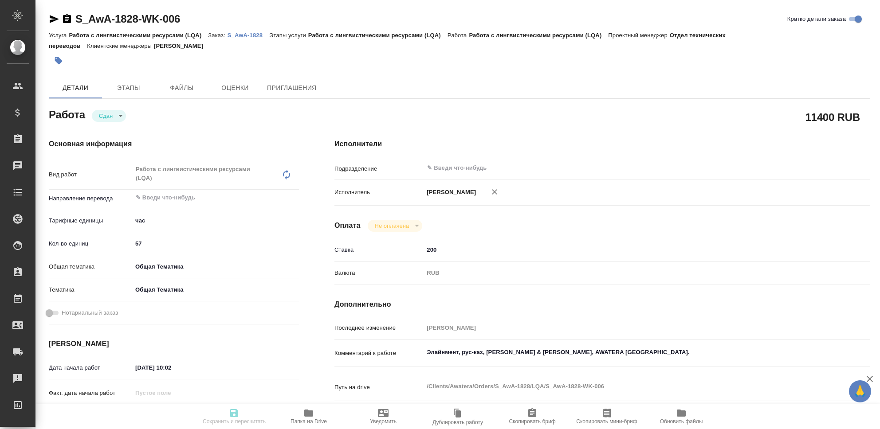
type textarea "x"
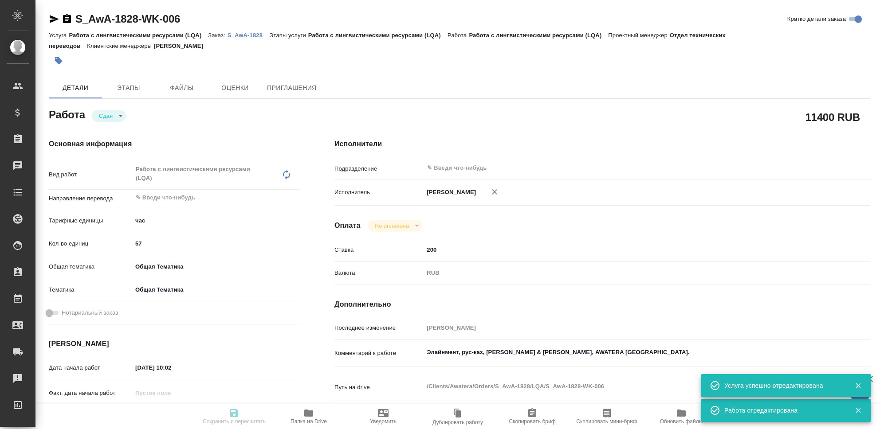
type input "closed"
type textarea "Работа с лингвистическими ресурсами (LQA)"
type textarea "x"
type input "5a8b1489cc6b4906c91bfd93"
type input "57"
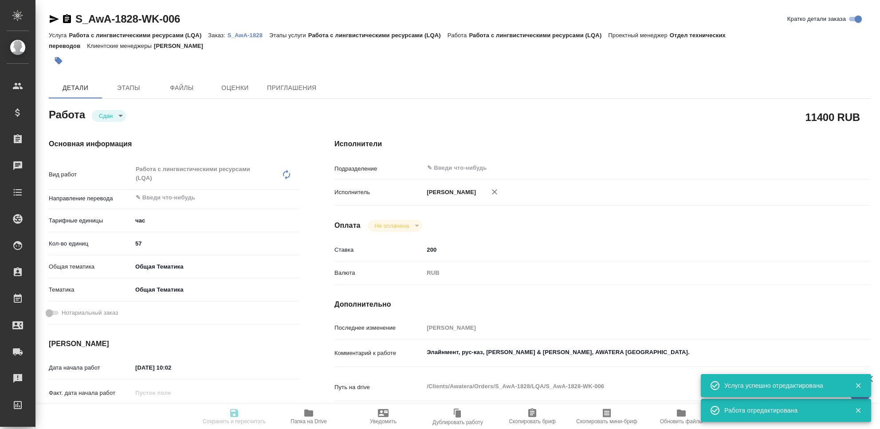
type input "obtem"
type input "6012b1ca196b0e5c9229a120"
type input "[DATE] 10:02"
type input "[DATE] 23:39"
type input "[DATE] 10:04"
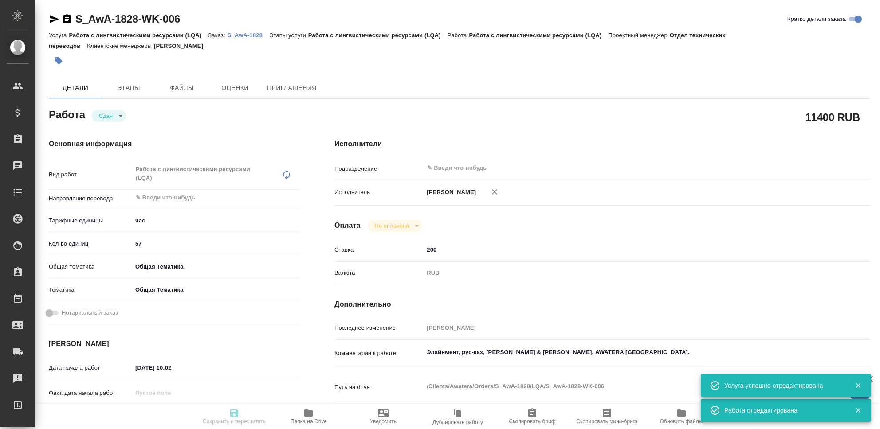
type input "[DATE] 23:39"
type input "notPayed"
type input "200"
type input "RUB"
type input "[PERSON_NAME]"
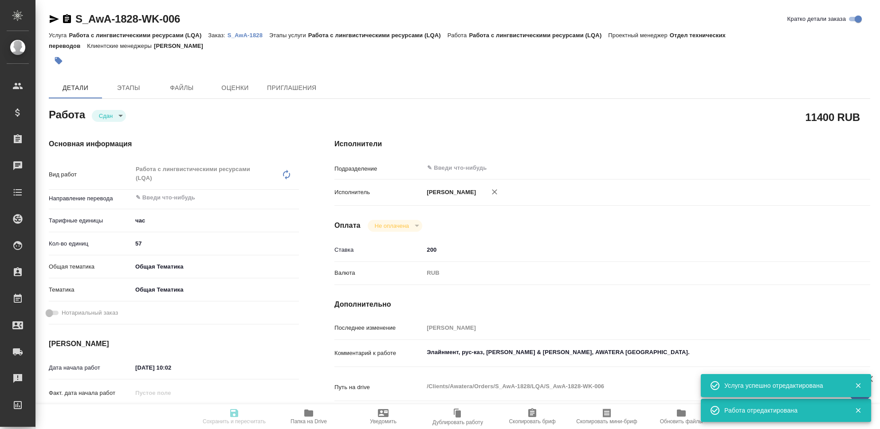
type textarea "Элайнмент, рус-каз, [PERSON_NAME] & [PERSON_NAME], AWATERA [GEOGRAPHIC_DATA]."
type textarea "x"
type textarea "/Clients/Awatera/Orders/S_AwA-1828/LQA/S_AwA-1828-WK-006"
type textarea "x"
type input "S_AwA-1828"
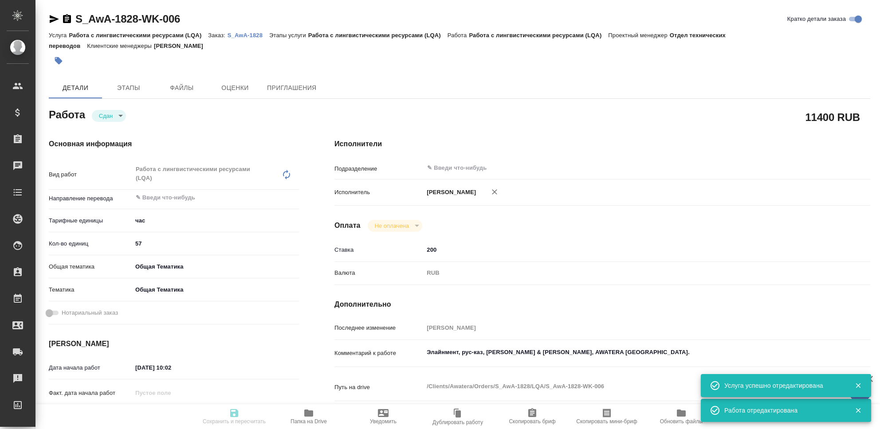
type input "Работа с лингвистическими ресурсами (LQA)"
type input "[PERSON_NAME]"
type input "/Clients/Awatera/Orders/S_AwA-1828"
type textarea "x"
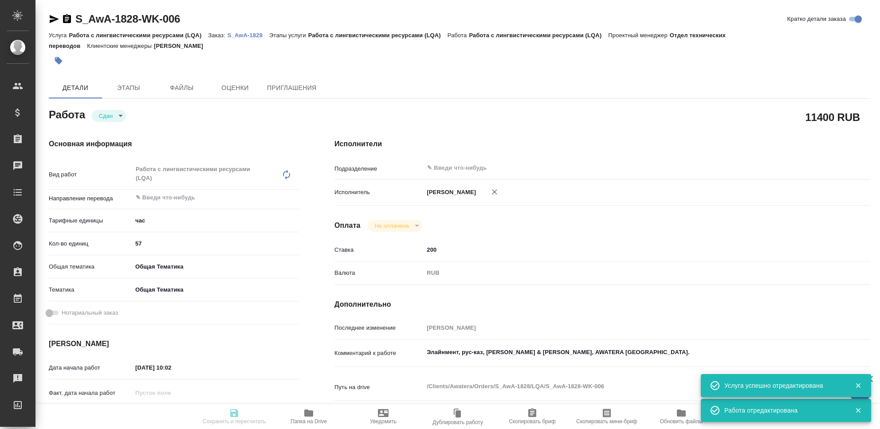
type textarea "x"
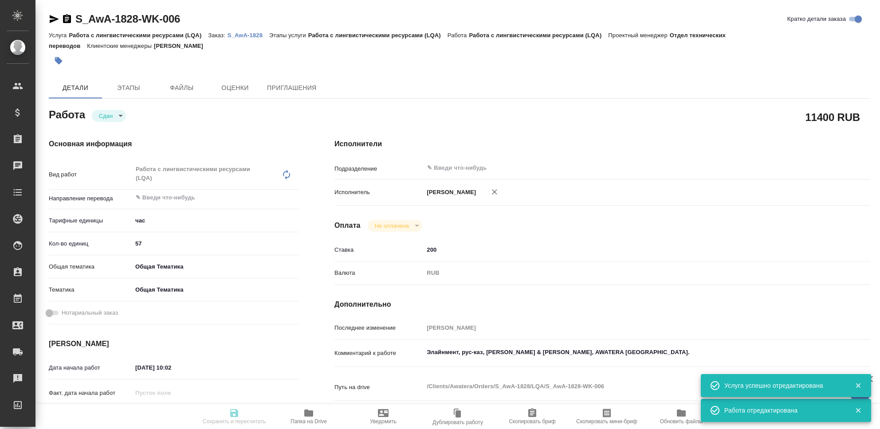
type textarea "x"
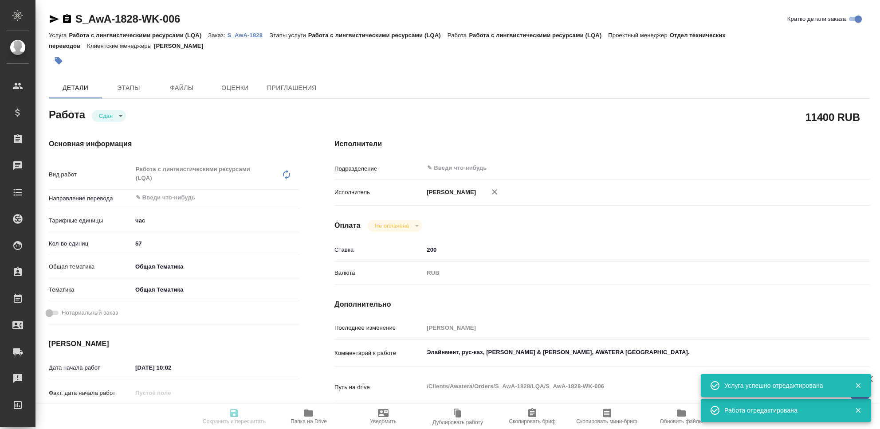
type textarea "x"
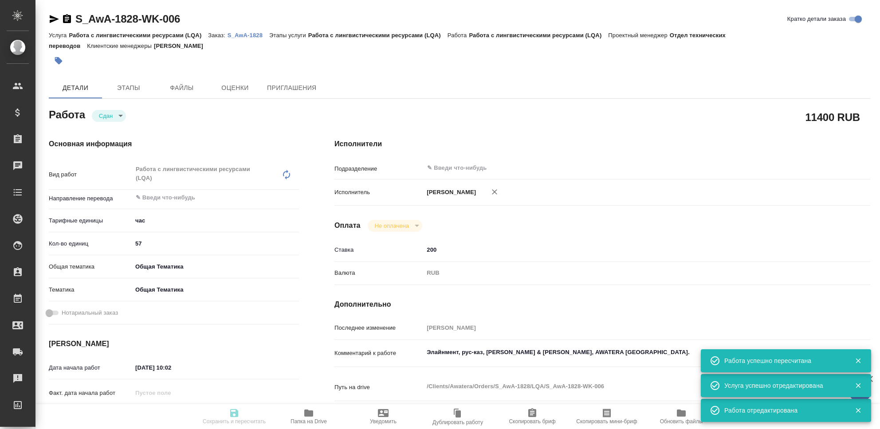
type input "closed"
type textarea "Работа с лингвистическими ресурсами (LQA)"
type textarea "x"
type input "5a8b1489cc6b4906c91bfd93"
type input "57"
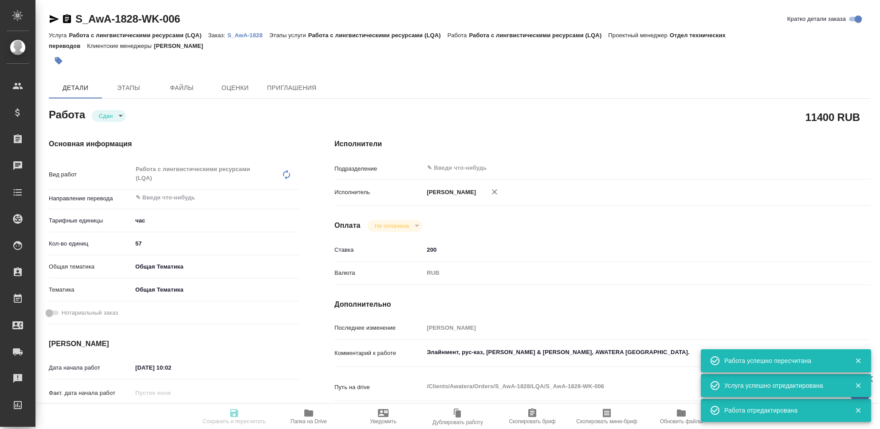
type input "obtem"
type input "6012b1ca196b0e5c9229a120"
type input "[DATE] 10:02"
type input "[DATE] 23:39"
type input "[DATE] 10:04"
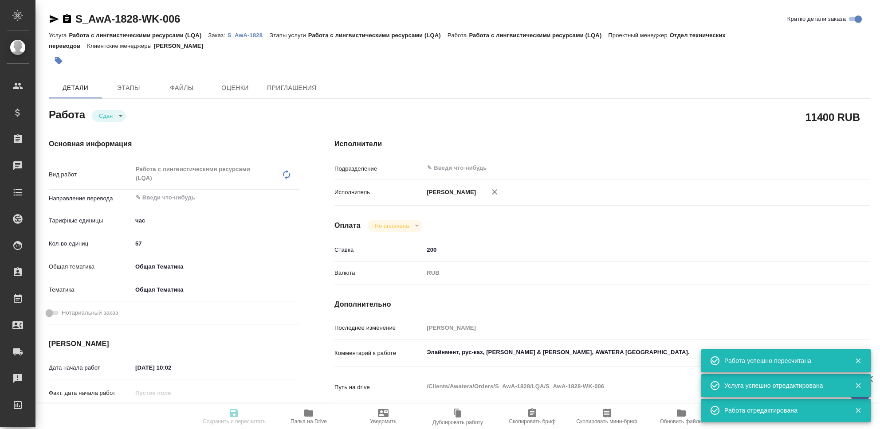
type input "[DATE] 23:39"
type input "notPayed"
type input "200"
type input "RUB"
type input "[PERSON_NAME]"
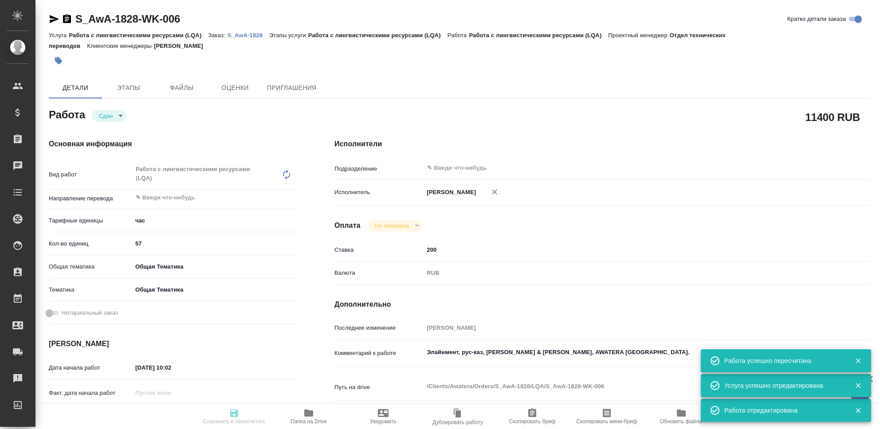
type textarea "Элайнмент, рус-каз, [PERSON_NAME] & [PERSON_NAME], AWATERA [GEOGRAPHIC_DATA]."
type textarea "x"
type textarea "/Clients/Awatera/Orders/S_AwA-1828/LQA/S_AwA-1828-WK-006"
type textarea "x"
type input "S_AwA-1828"
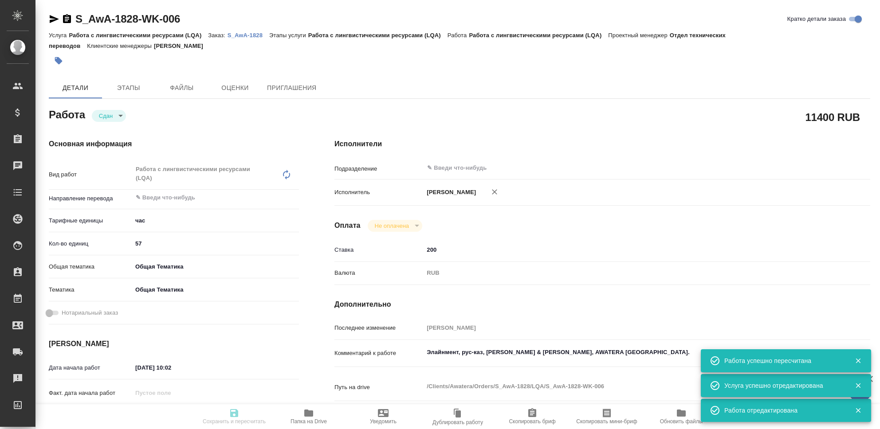
type input "Работа с лингвистическими ресурсами (LQA)"
type input "[PERSON_NAME]"
type input "/Clients/Awatera/Orders/S_AwA-1828"
type textarea "x"
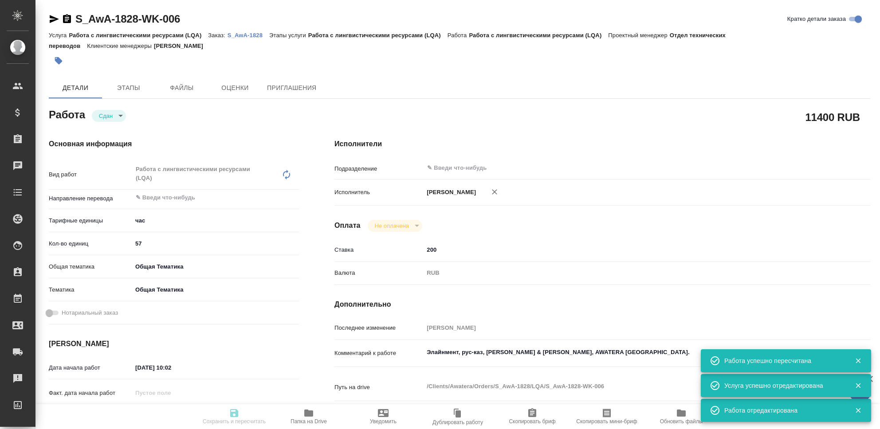
type textarea "x"
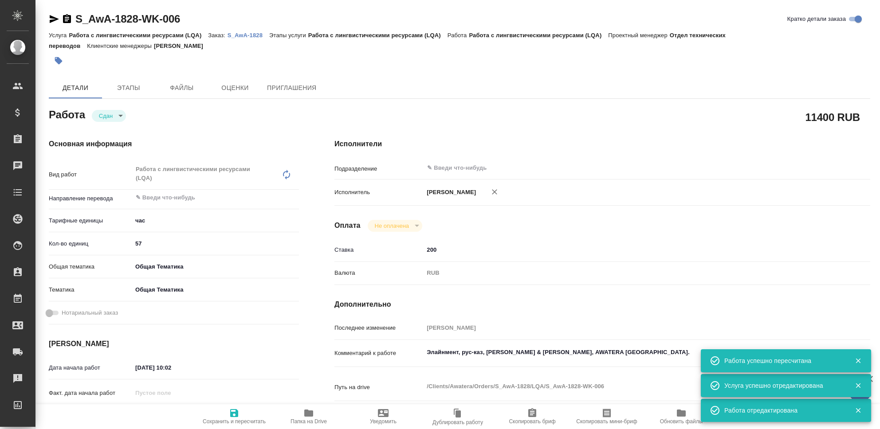
type textarea "x"
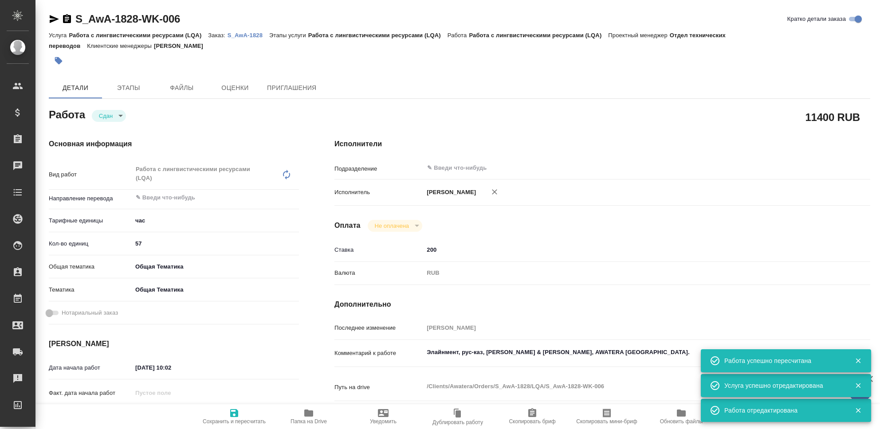
type textarea "x"
